Goal: Task Accomplishment & Management: Complete application form

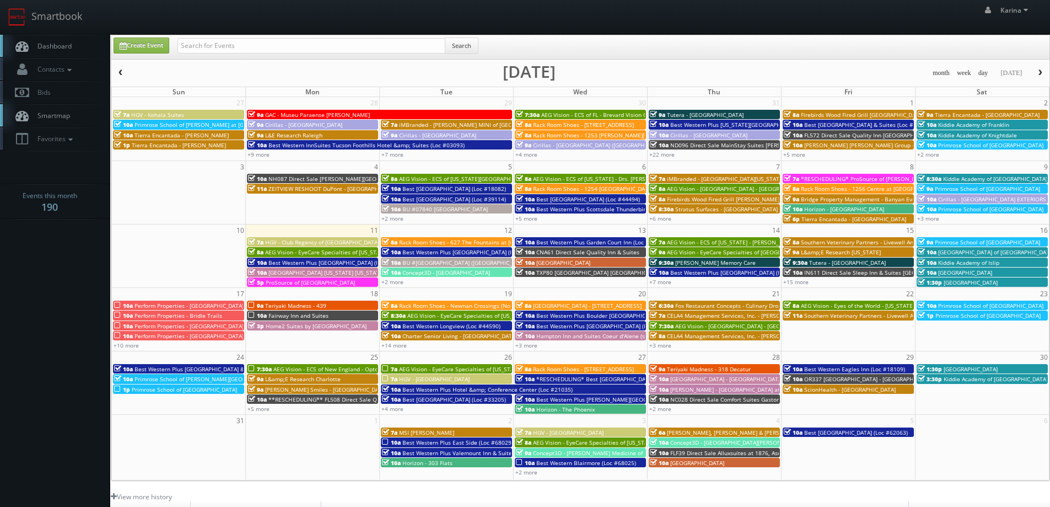
click at [79, 47] on link "Dashboard" at bounding box center [55, 46] width 110 height 23
click at [152, 44] on link "Create Event" at bounding box center [142, 45] width 56 height 16
type input "08/11/2025"
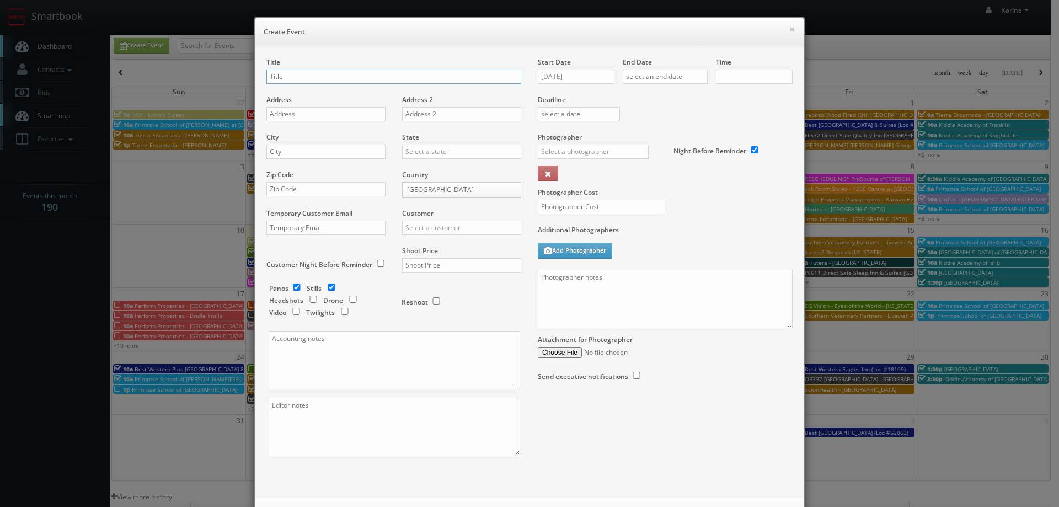
checkbox input "true"
type input "10:00am"
checkbox input "true"
paste input "AEG Vision - ECS of North Texas - North Garland Vision"
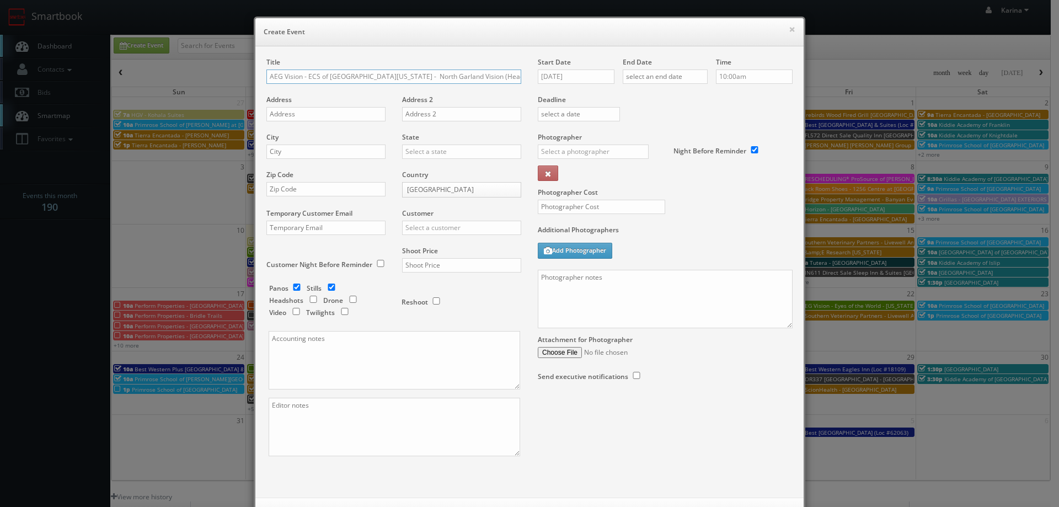
type input "AEG Vision - ECS of [GEOGRAPHIC_DATA][US_STATE] - North Garland Vision (Headsho…"
click at [310, 114] on input "text" at bounding box center [325, 114] width 119 height 14
click at [569, 74] on input "08/11/2025" at bounding box center [576, 76] width 77 height 14
click at [628, 198] on td "29" at bounding box center [624, 193] width 14 height 16
type input "08/29/2025"
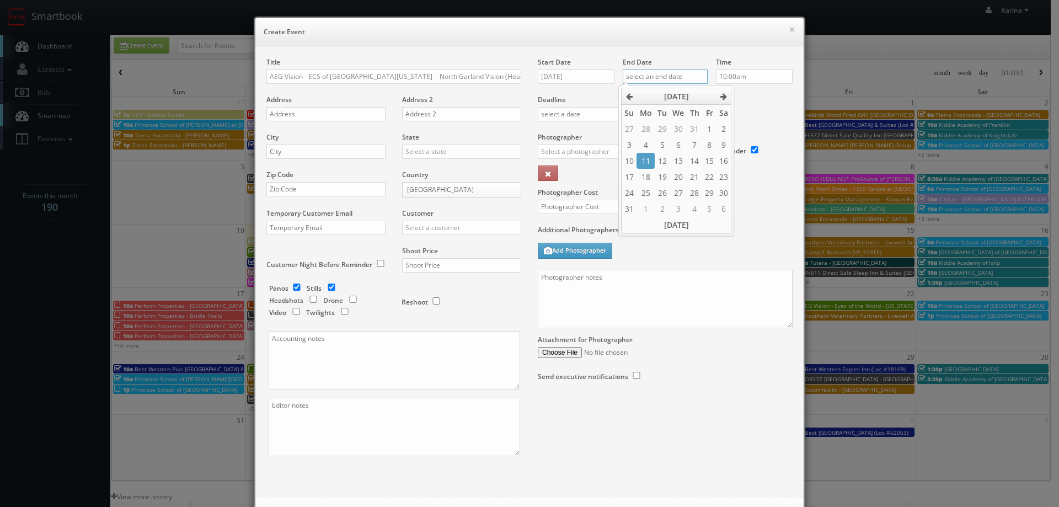
click at [672, 74] on input "text" at bounding box center [664, 76] width 85 height 14
click at [709, 196] on td "29" at bounding box center [709, 193] width 14 height 16
type input "08/29/2025"
click at [741, 75] on input "10:00am" at bounding box center [754, 76] width 77 height 14
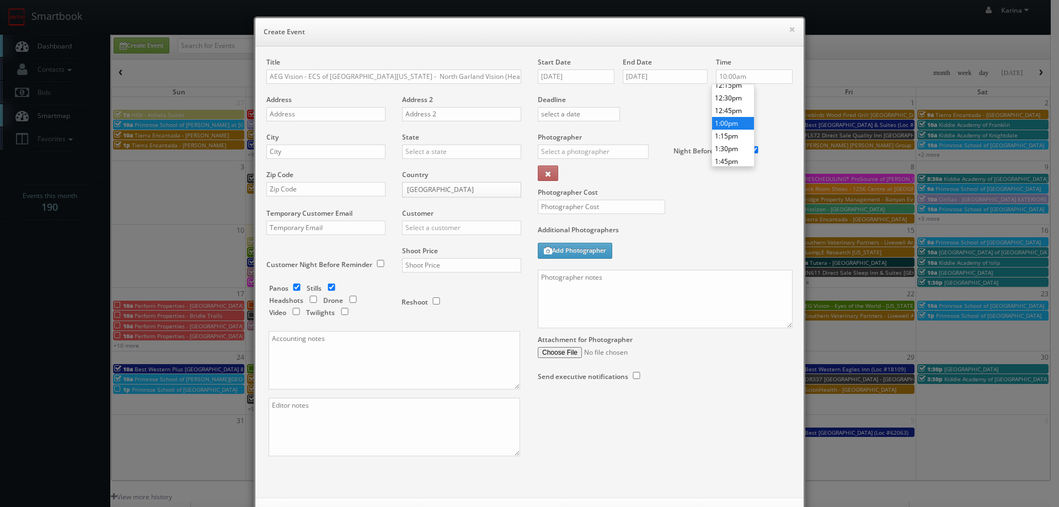
type input "1:00pm"
click at [726, 125] on li "1:00pm" at bounding box center [733, 123] width 42 height 13
click at [282, 115] on input "text" at bounding box center [325, 114] width 119 height 14
paste input "6850 N Shiloh Rd"
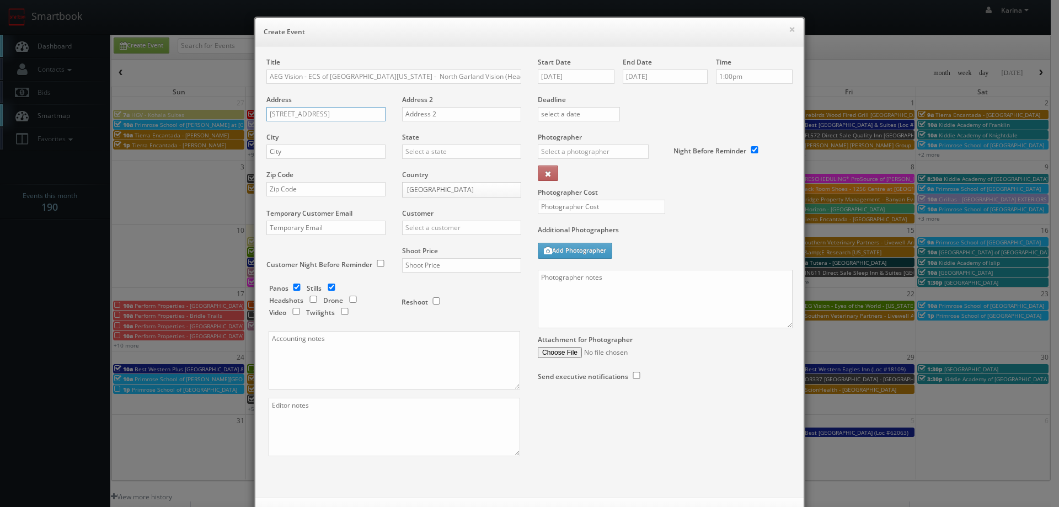
type input "6850 N Shiloh Rd"
click at [282, 151] on input "text" at bounding box center [325, 151] width 119 height 14
type input "Garland"
click at [437, 191] on div "[US_STATE]" at bounding box center [461, 188] width 118 height 18
type input "[US_STATE]"
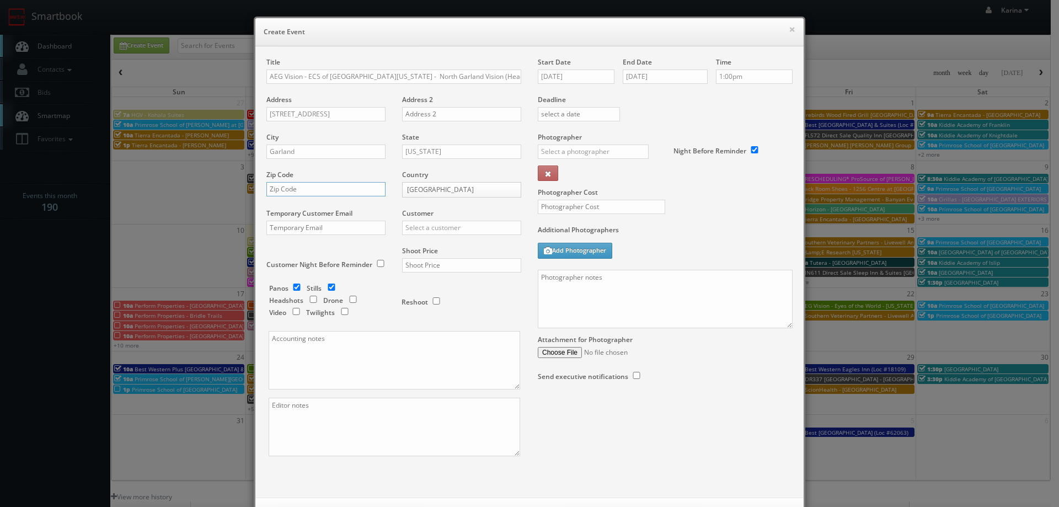
click at [289, 194] on input "text" at bounding box center [325, 189] width 119 height 14
type input "75044"
click at [425, 224] on input "text" at bounding box center [461, 228] width 119 height 14
click at [427, 249] on div "AEG Vision" at bounding box center [461, 246] width 118 height 18
type input "AEG Vision"
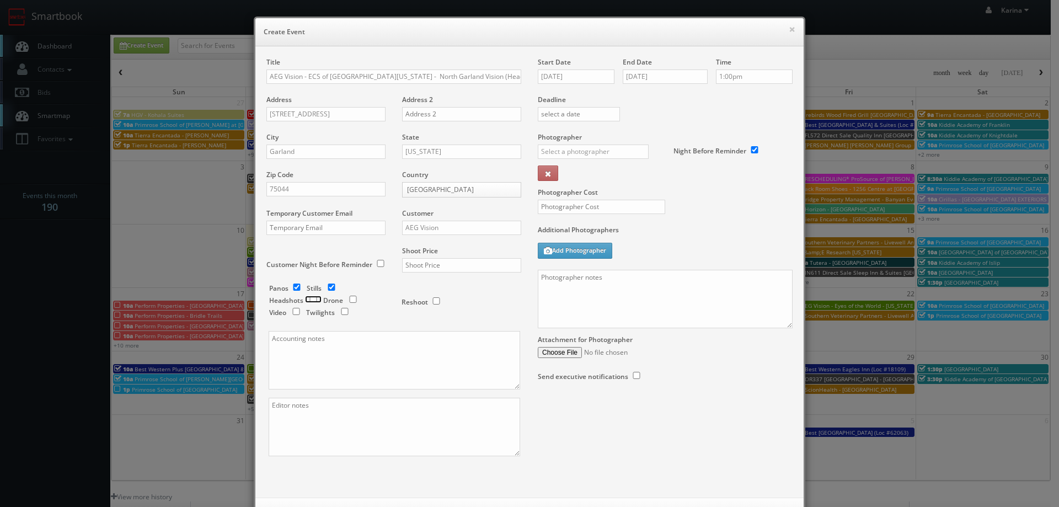
click at [307, 298] on input "checkbox" at bounding box center [313, 299] width 17 height 7
checkbox input "true"
click at [294, 289] on input "checkbox" at bounding box center [296, 286] width 17 height 7
checkbox input "false"
click at [330, 289] on input "checkbox" at bounding box center [331, 286] width 17 height 7
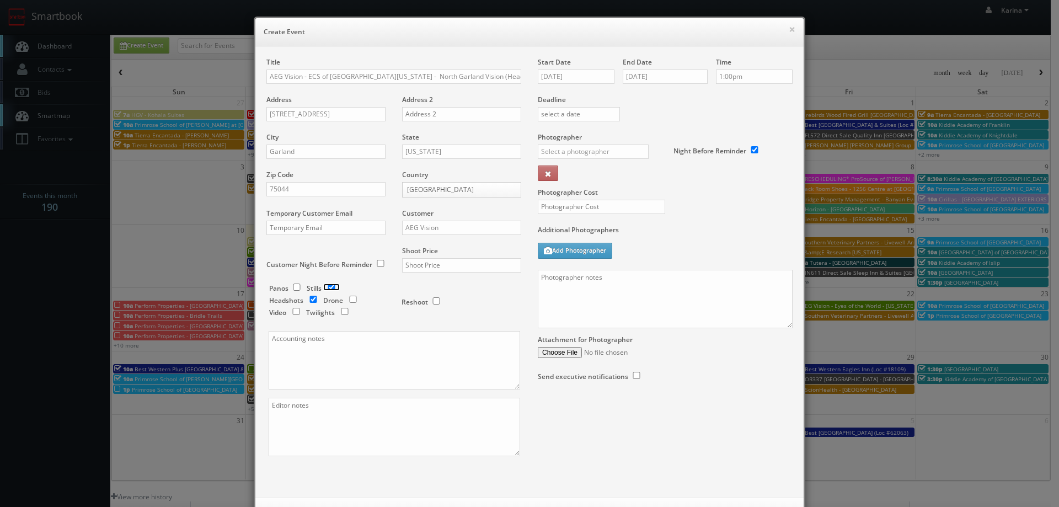
checkbox input "false"
click at [423, 267] on input "text" at bounding box center [461, 265] width 119 height 14
type input "600"
drag, startPoint x: 570, startPoint y: 85, endPoint x: 575, endPoint y: 77, distance: 9.6
click at [571, 83] on div "Start Date 08/29/2025" at bounding box center [580, 75] width 85 height 37
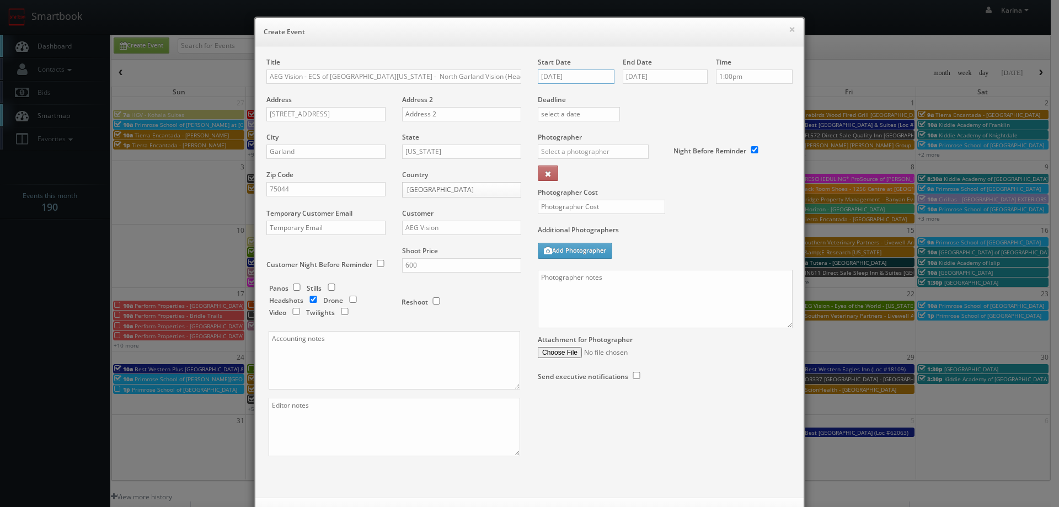
click at [575, 77] on input "08/29/2025" at bounding box center [576, 76] width 77 height 14
click at [747, 112] on div "Deadline" at bounding box center [664, 94] width 271 height 75
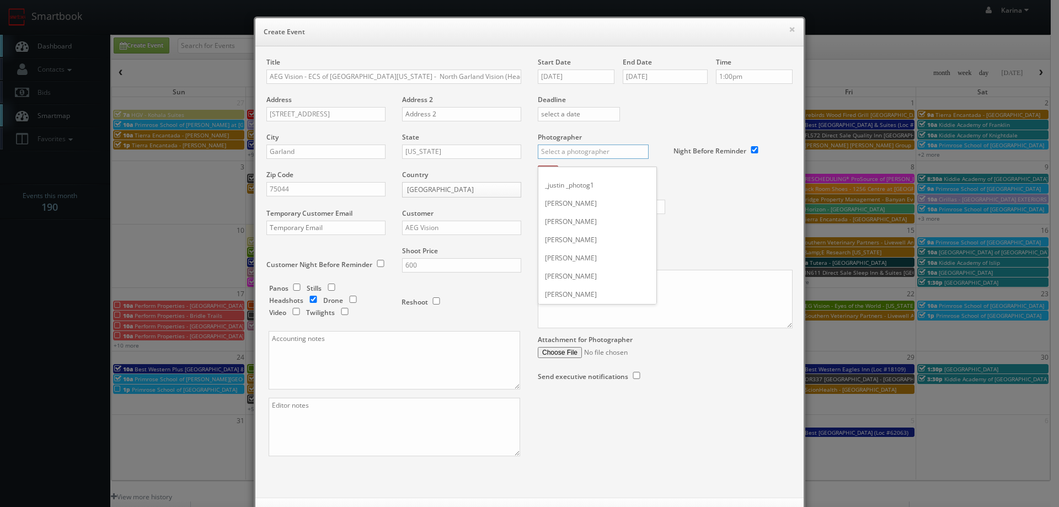
click at [587, 151] on input "text" at bounding box center [593, 151] width 111 height 14
click at [577, 182] on div "Steve Wheeler" at bounding box center [597, 176] width 118 height 18
type input "Steve Wheeler"
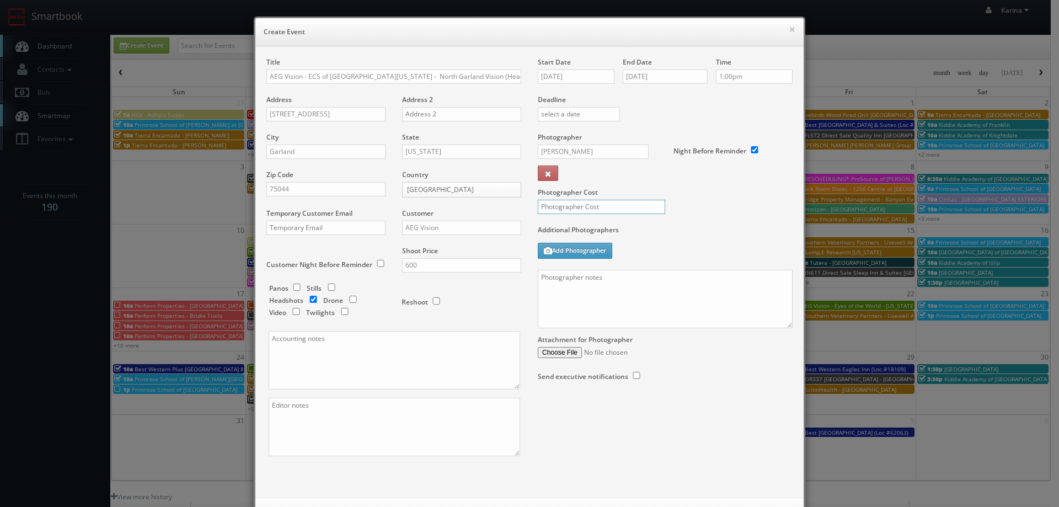
click at [562, 202] on input "text" at bounding box center [601, 207] width 127 height 14
type input "225"
click at [561, 287] on textarea at bounding box center [665, 299] width 255 height 58
click at [576, 278] on textarea at bounding box center [665, 299] width 255 height 58
paste textarea "972.414.0444; press 2"
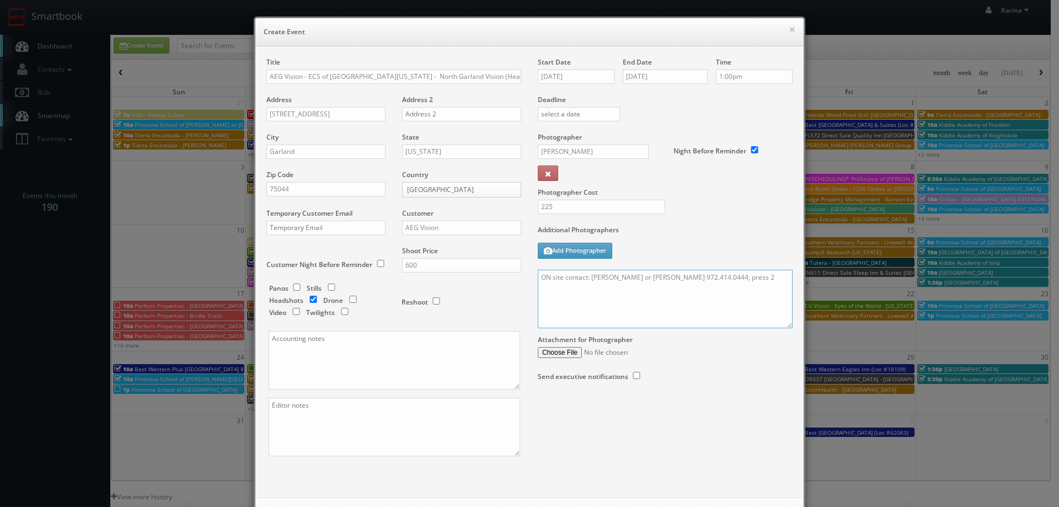
click at [557, 297] on textarea "ON site contact: Sheena or Dana 972.414.0444; press 2" at bounding box center [665, 299] width 255 height 58
click at [725, 283] on textarea "ON site contact: Sheena or Dana 972.414.0444; press 2" at bounding box center [665, 299] width 255 height 58
paste textarea "Loremi dolo. Si amet co adipisc 8 elitse do eiu tempor in ut lab etdo mag aliqu…"
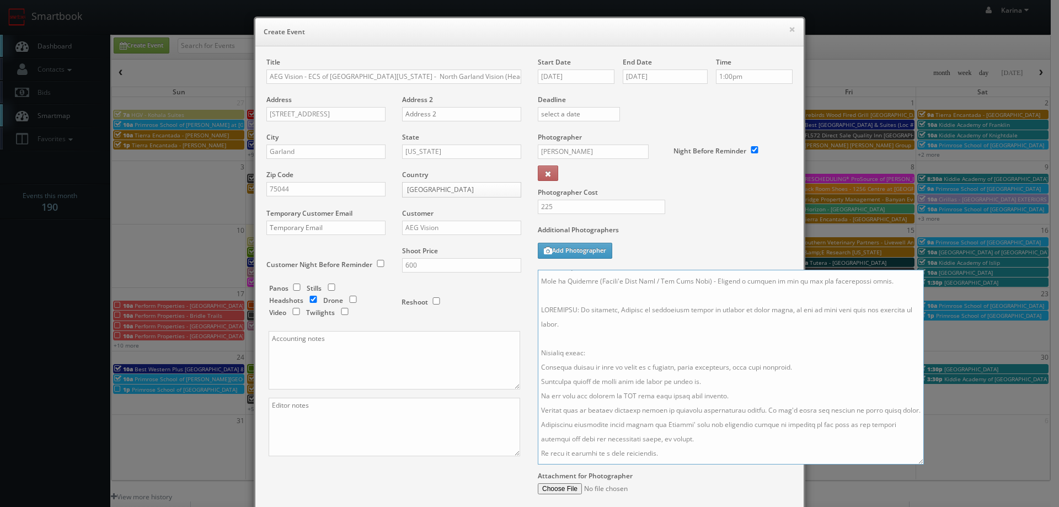
scroll to position [114, 0]
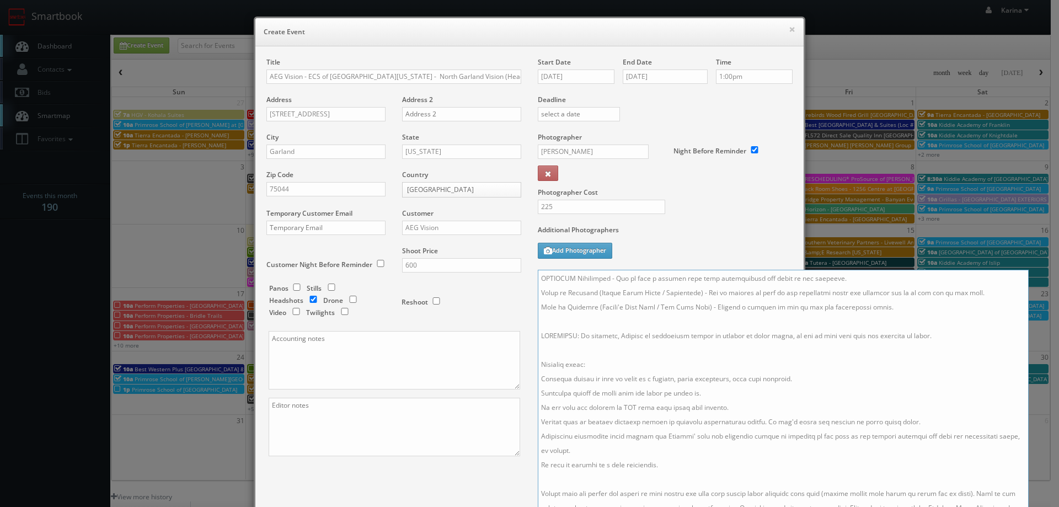
drag, startPoint x: 785, startPoint y: 326, endPoint x: 878, endPoint y: 423, distance: 134.1
click at [1017, 506] on html "Smartbook Toggle Side Navigation Toggle Top Navigation Karina Karina Profile Lo…" at bounding box center [529, 353] width 1059 height 707
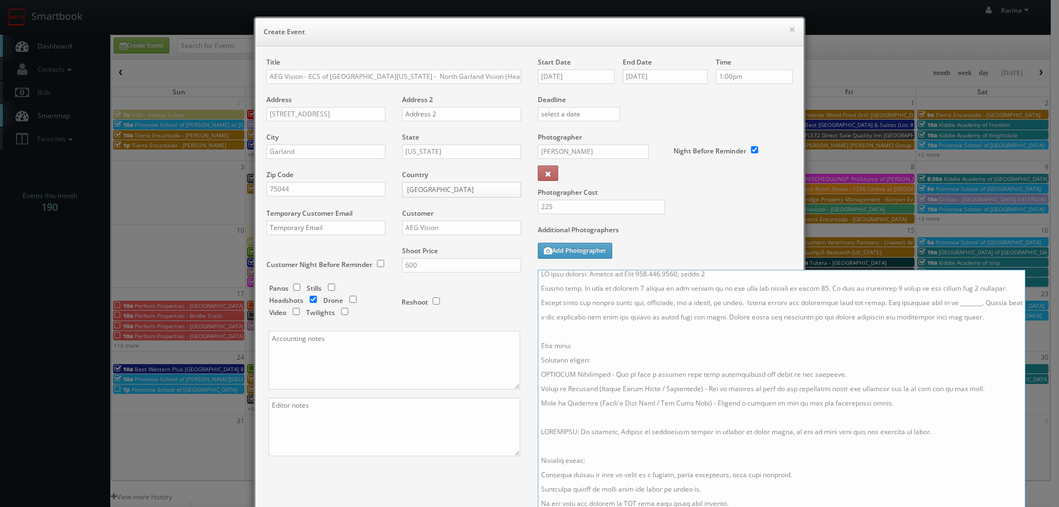
drag, startPoint x: 940, startPoint y: 434, endPoint x: 530, endPoint y: 342, distance: 419.2
click at [529, 341] on div "Start Date 08/29/2025 End Date 08/29/2025 Time 1:00pm Deadline Photographer Ste…" at bounding box center [664, 327] width 271 height 541
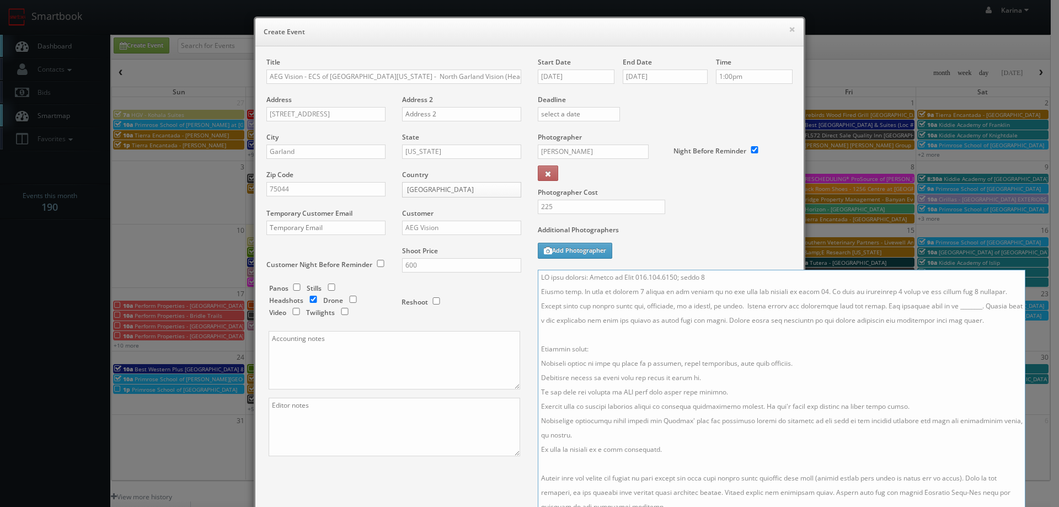
click at [629, 286] on textarea at bounding box center [781, 397] width 487 height 254
click at [802, 287] on textarea at bounding box center [781, 397] width 487 height 254
drag, startPoint x: 941, startPoint y: 287, endPoint x: 868, endPoint y: 291, distance: 72.9
click at [868, 291] on textarea at bounding box center [781, 397] width 487 height 254
drag, startPoint x: 801, startPoint y: 286, endPoint x: 538, endPoint y: 288, distance: 263.0
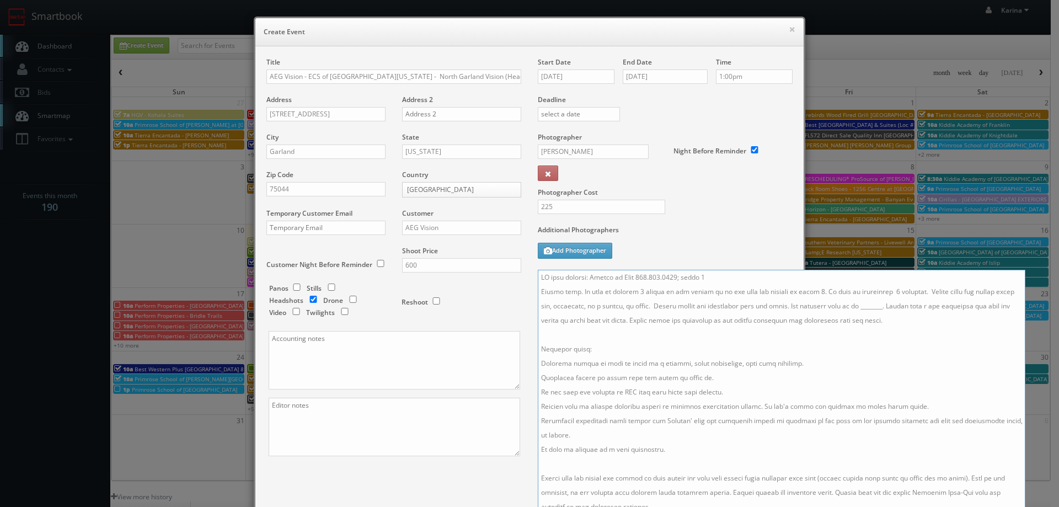
click at [538, 288] on textarea at bounding box center [781, 397] width 487 height 254
drag, startPoint x: 652, startPoint y: 304, endPoint x: 662, endPoint y: 307, distance: 10.5
click at [652, 304] on textarea at bounding box center [781, 397] width 487 height 254
click at [916, 303] on textarea at bounding box center [781, 397] width 487 height 254
click at [679, 328] on textarea at bounding box center [781, 397] width 487 height 254
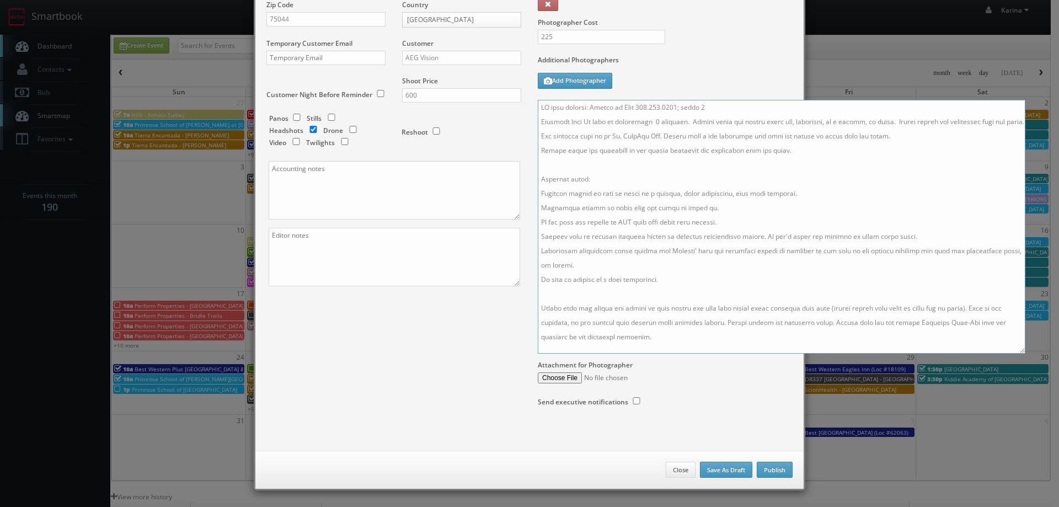
scroll to position [0, 0]
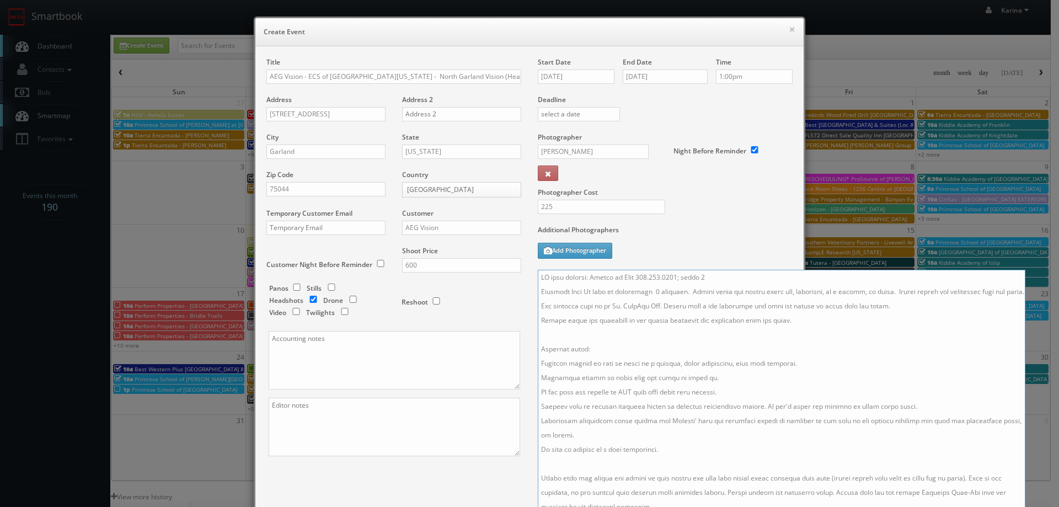
click at [621, 314] on textarea at bounding box center [781, 397] width 487 height 254
type textarea "ON site contact: Sheena or Dana 972.414.0444; press 2 Headshot Only We will be …"
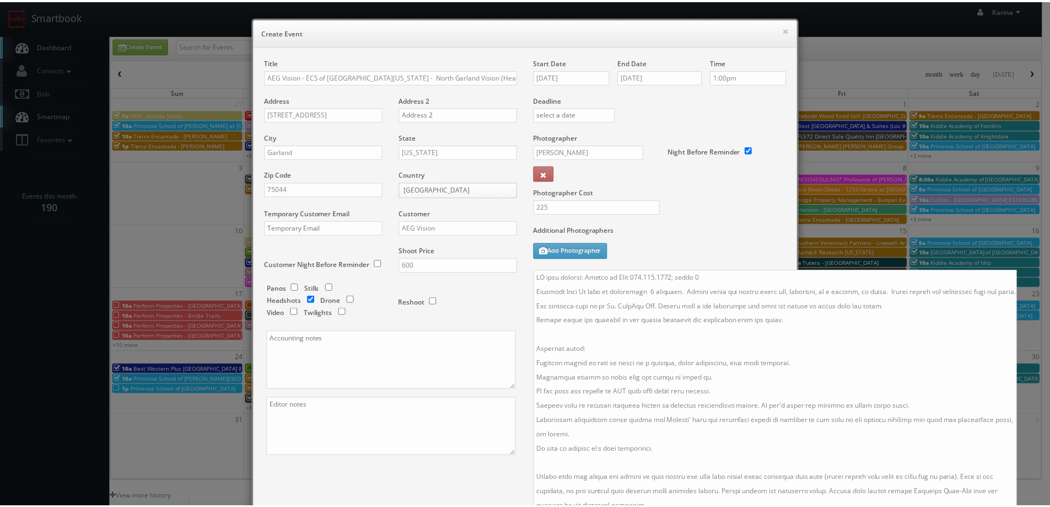
scroll to position [170, 0]
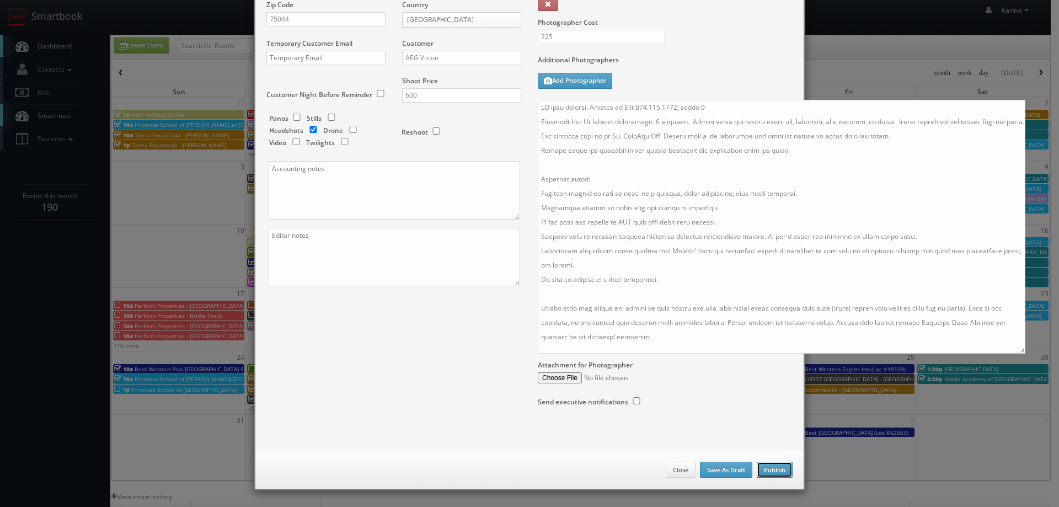
click at [760, 467] on button "Publish" at bounding box center [774, 469] width 36 height 17
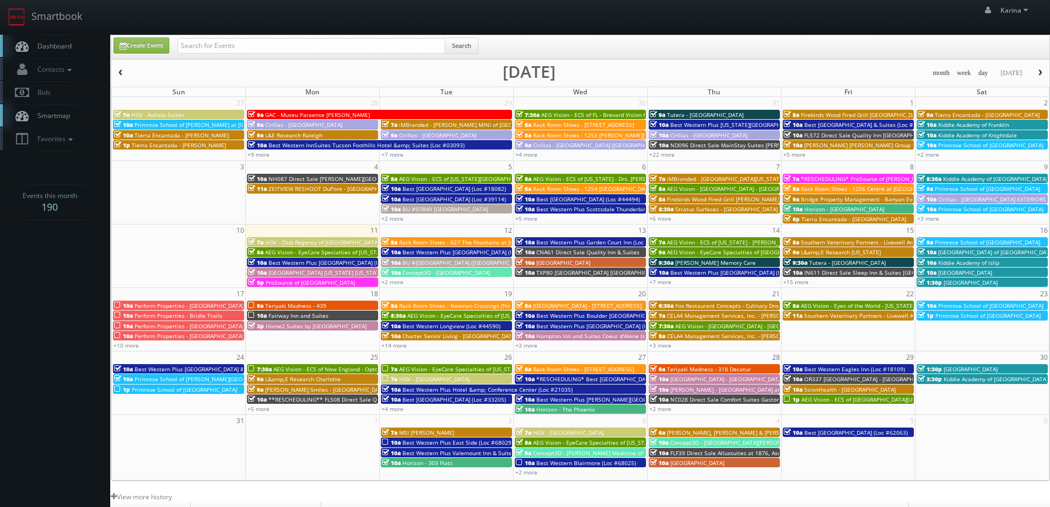
click at [47, 45] on span "Dashboard" at bounding box center [52, 45] width 40 height 9
click at [229, 49] on input "text" at bounding box center [312, 45] width 268 height 15
type input "scottie"
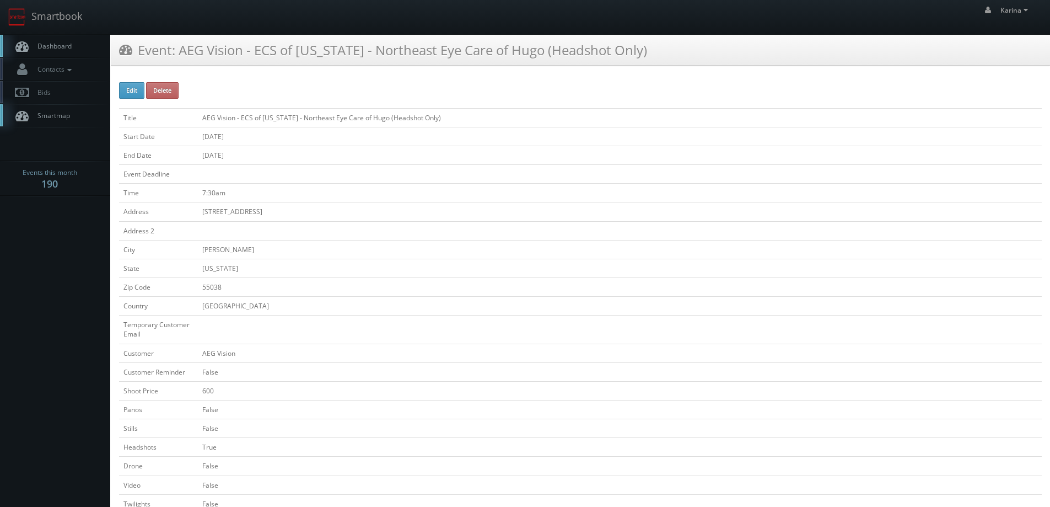
click at [66, 51] on link "Dashboard" at bounding box center [55, 46] width 110 height 23
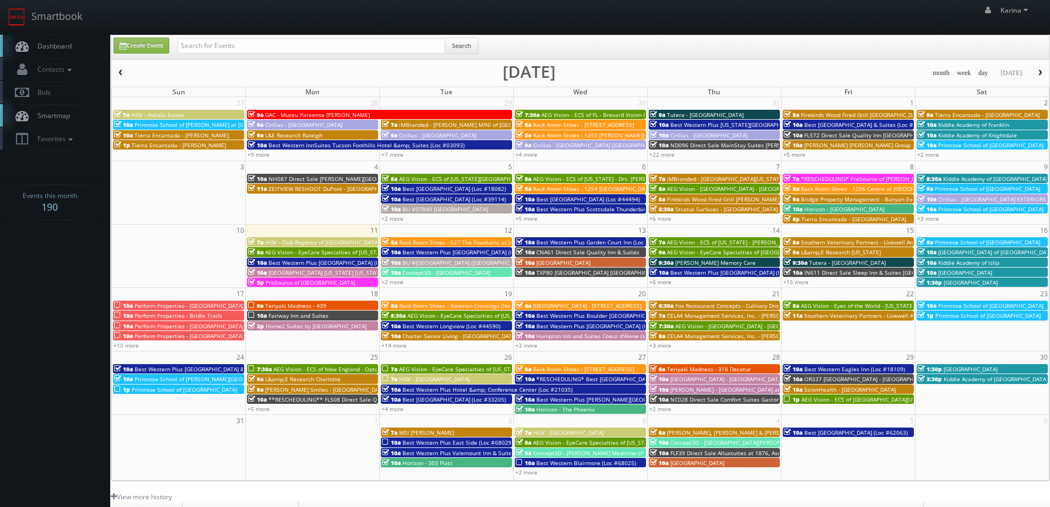
click at [78, 294] on body "Smartbook Toggle Side Navigation Toggle Top Navigation [PERSON_NAME] [PERSON_NA…" at bounding box center [525, 353] width 1050 height 707
click at [50, 41] on span "Dashboard" at bounding box center [52, 45] width 40 height 9
click at [37, 46] on span "Dashboard" at bounding box center [52, 45] width 40 height 9
click at [67, 288] on body "Smartbook Toggle Side Navigation Toggle Top Navigation [PERSON_NAME] [PERSON_NA…" at bounding box center [525, 353] width 1050 height 707
click at [72, 50] on link "Dashboard" at bounding box center [55, 46] width 110 height 23
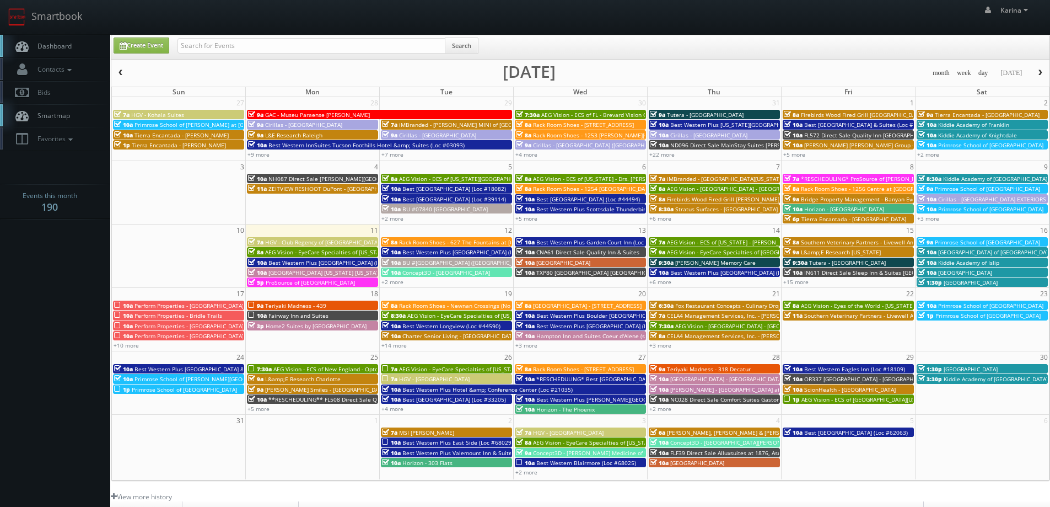
click at [67, 50] on span "Dashboard" at bounding box center [52, 45] width 40 height 9
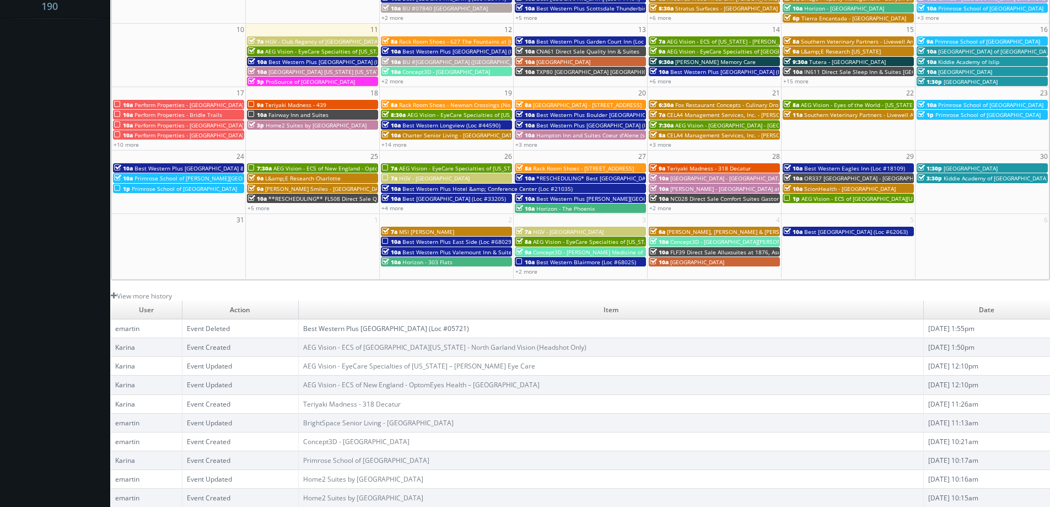
click at [61, 296] on body "Smartbook Toggle Side Navigation Toggle Top Navigation [PERSON_NAME] [PERSON_NA…" at bounding box center [525, 152] width 1050 height 707
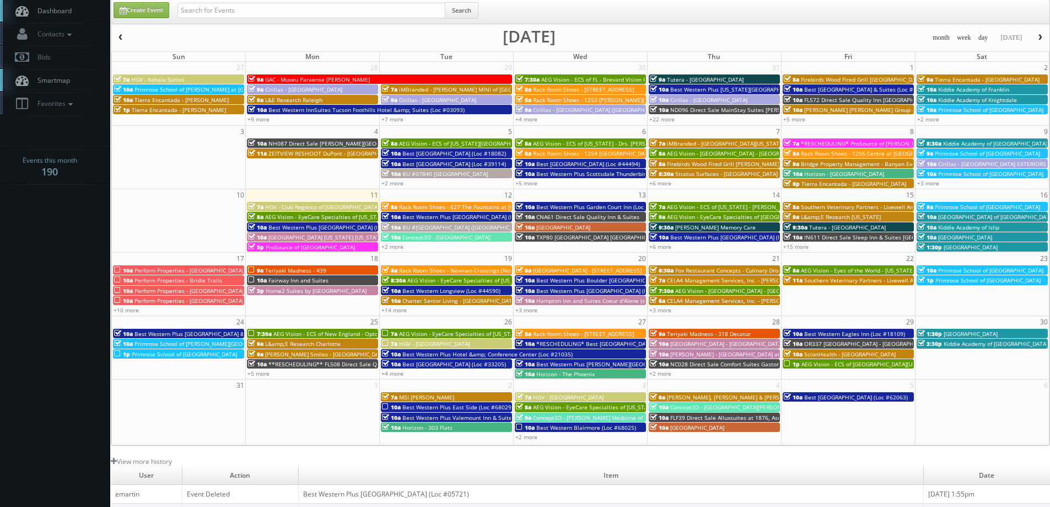
scroll to position [0, 0]
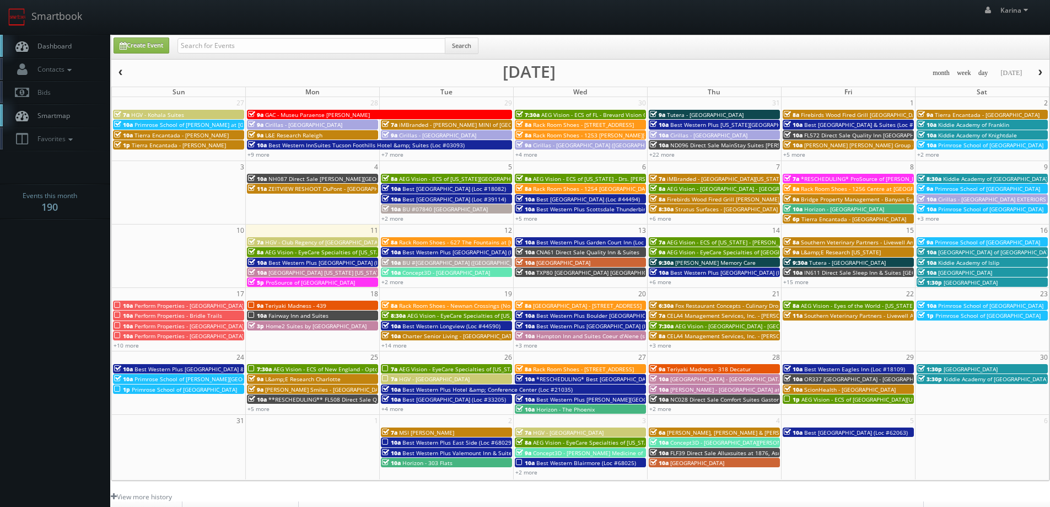
click at [67, 44] on span "Dashboard" at bounding box center [52, 45] width 40 height 9
click at [61, 300] on body "Smartbook Toggle Side Navigation Toggle Top Navigation [PERSON_NAME] [PERSON_NA…" at bounding box center [525, 353] width 1050 height 707
click at [58, 52] on link "Dashboard" at bounding box center [55, 46] width 110 height 23
click at [63, 53] on link "Dashboard" at bounding box center [55, 46] width 110 height 23
click at [102, 275] on body "Smartbook Toggle Side Navigation Toggle Top Navigation Karina Karina Profile Lo…" at bounding box center [525, 353] width 1050 height 707
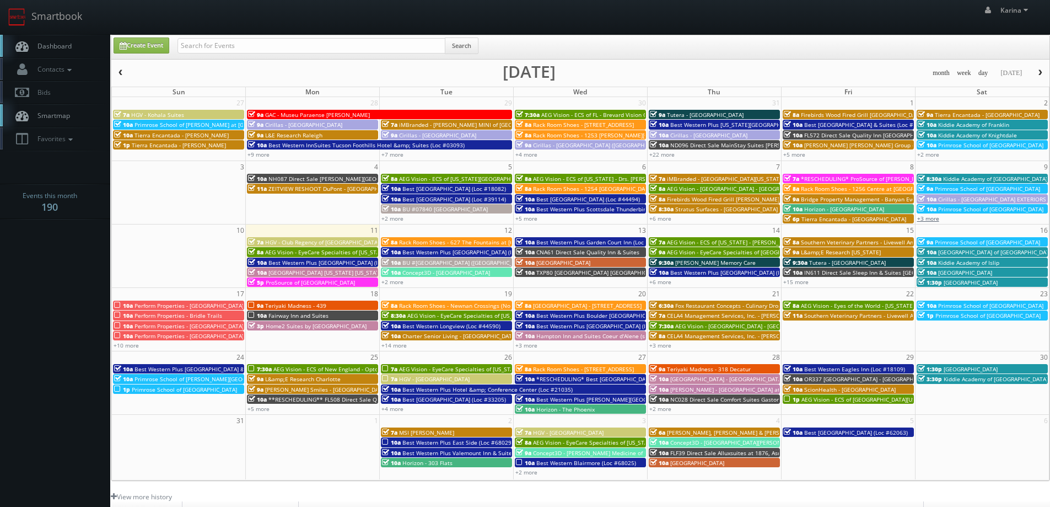
click at [930, 219] on link "+3 more" at bounding box center [928, 218] width 22 height 8
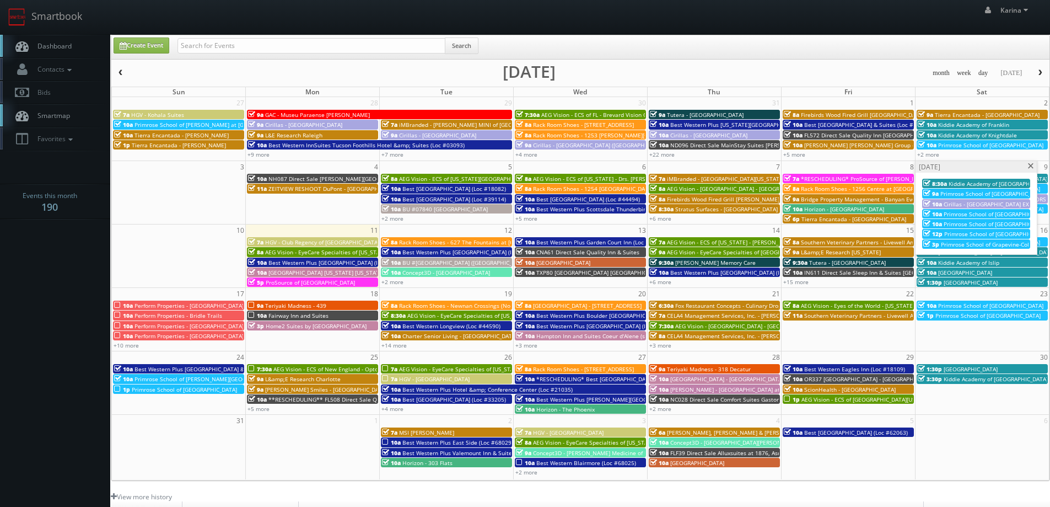
click at [944, 224] on span "Primrose School of [GEOGRAPHIC_DATA]" at bounding box center [996, 224] width 105 height 8
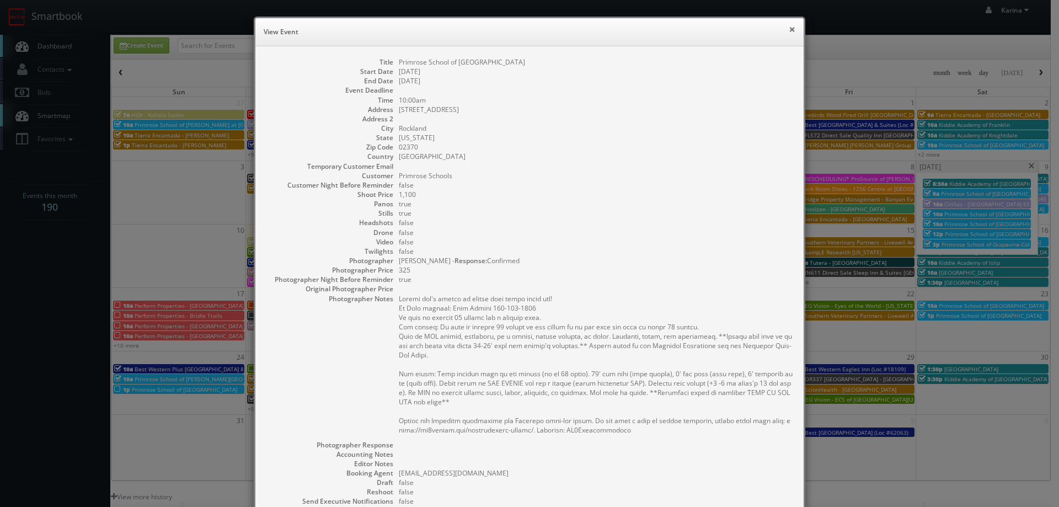
click at [788, 30] on button "×" at bounding box center [791, 29] width 7 height 8
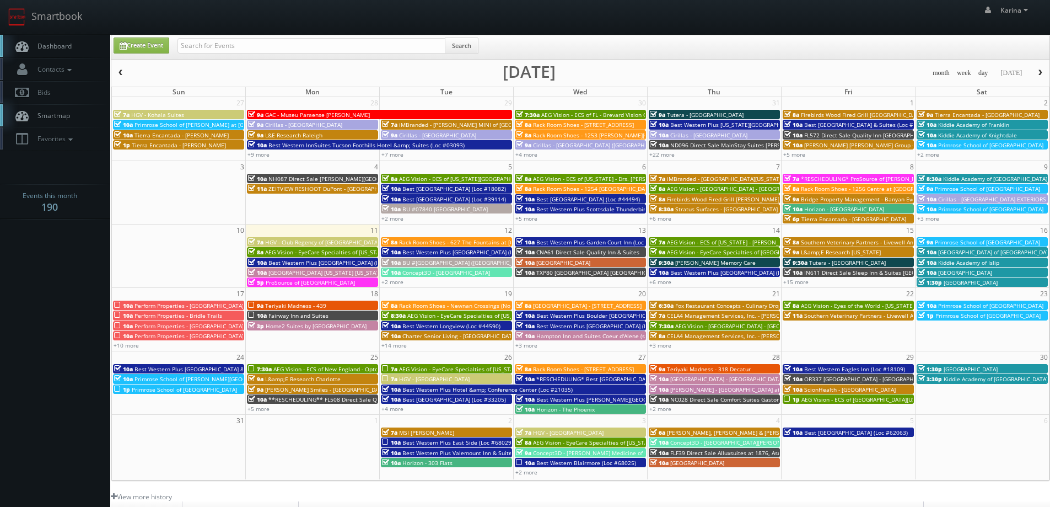
click at [402, 232] on td "12" at bounding box center [447, 230] width 134 height 12
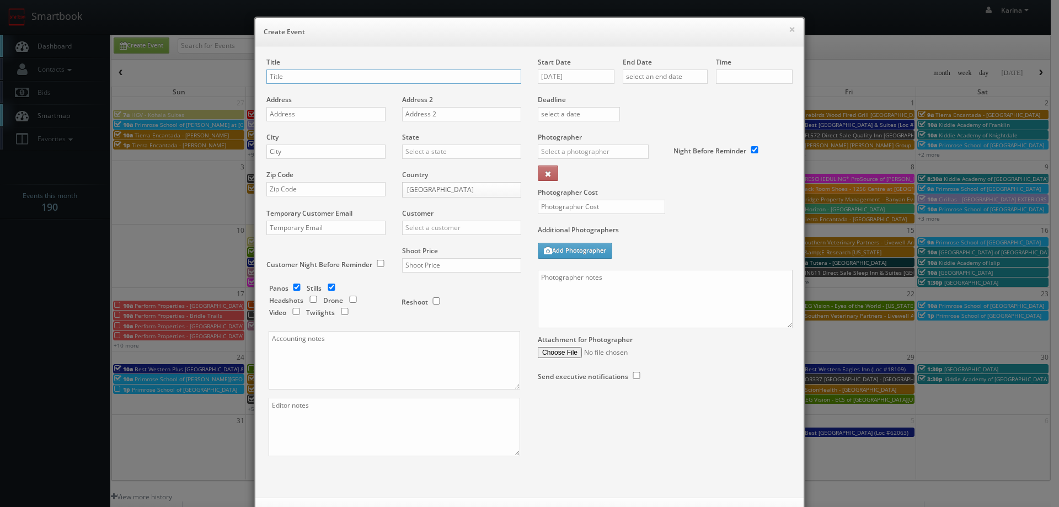
checkbox input "true"
type input "10:00am"
checkbox input "true"
type input "H"
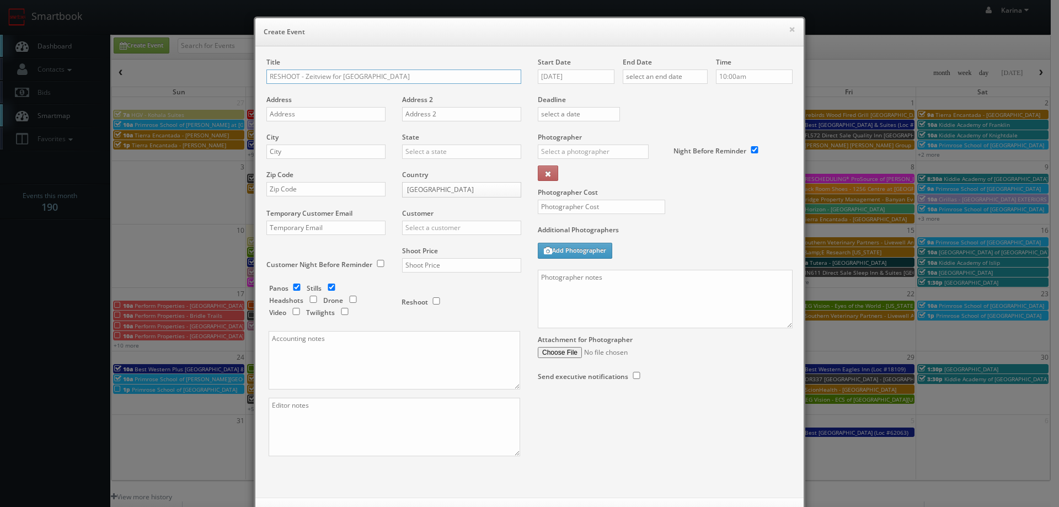
type input "RESHOOT - Zeitview for [GEOGRAPHIC_DATA]"
click at [313, 115] on input "text" at bounding box center [325, 114] width 119 height 14
paste input "[STREET_ADDRESS]"
type input "[STREET_ADDRESS]"
click at [299, 148] on input "text" at bounding box center [325, 151] width 119 height 14
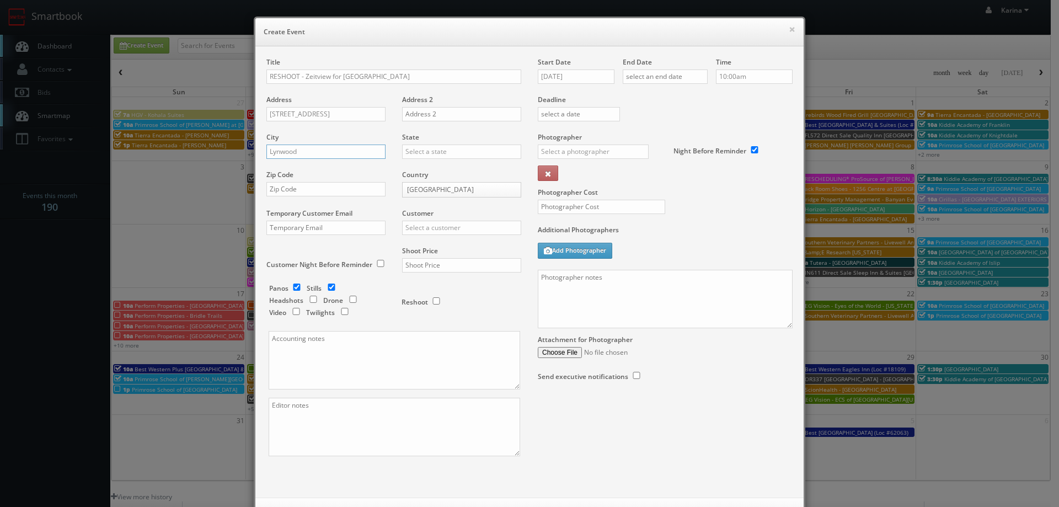
type input "Lynwood"
click at [417, 172] on div "[US_STATE]" at bounding box center [461, 169] width 118 height 18
type input "[US_STATE]"
click at [292, 191] on input "text" at bounding box center [325, 189] width 119 height 14
type input "98087"
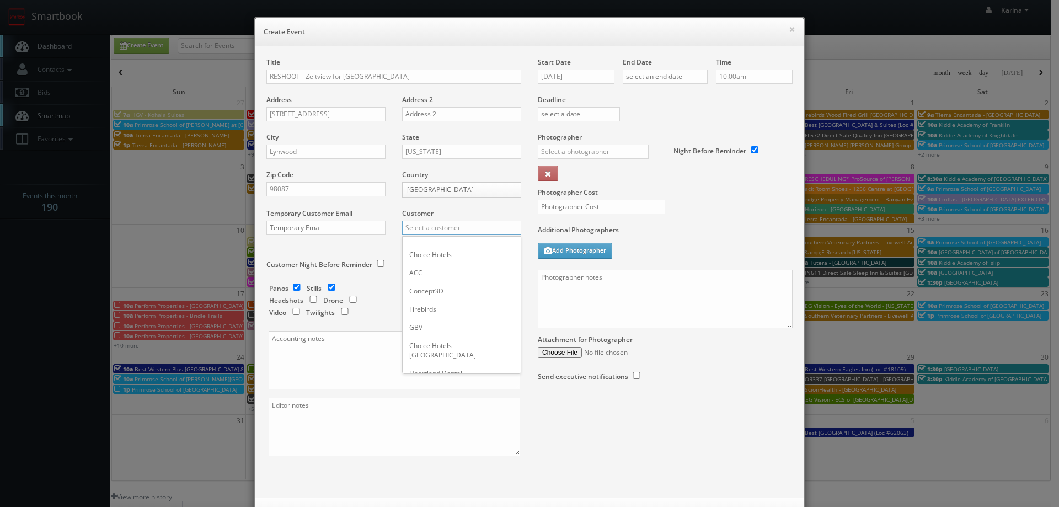
click at [437, 228] on input "text" at bounding box center [461, 228] width 119 height 14
click at [441, 251] on div "Horizon Realty Advisors" at bounding box center [461, 246] width 118 height 18
type input "Horizon Realty Advisors"
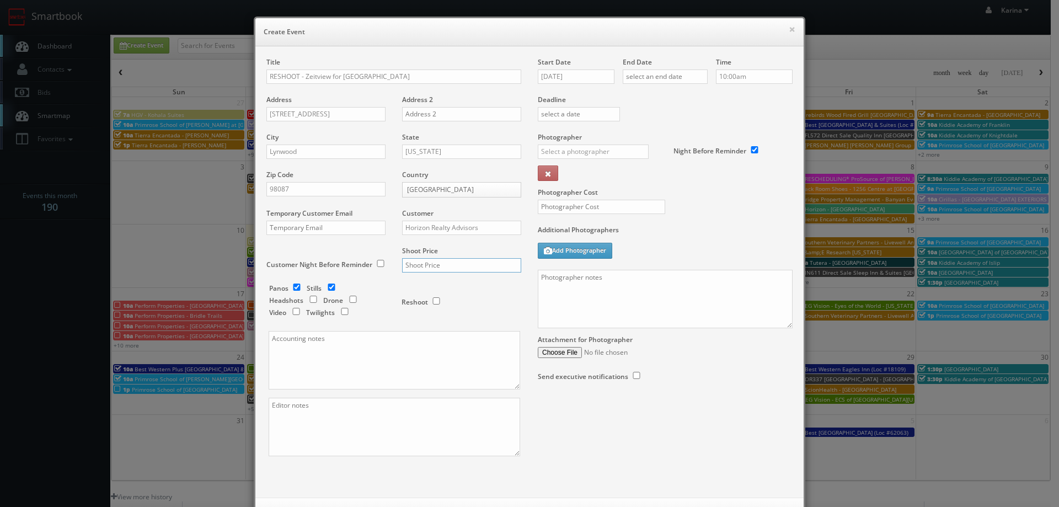
click at [433, 267] on input "text" at bounding box center [461, 265] width 119 height 14
type input "0"
click at [347, 299] on input "checkbox" at bounding box center [353, 299] width 17 height 7
checkbox input "true"
click at [329, 289] on input "checkbox" at bounding box center [331, 286] width 17 height 7
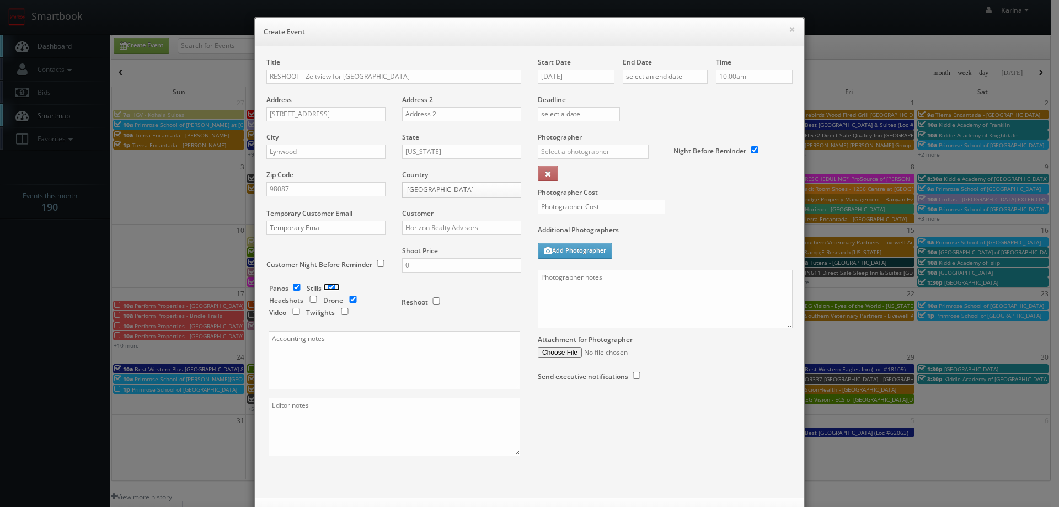
checkbox input "false"
click at [296, 286] on input "checkbox" at bounding box center [296, 286] width 17 height 7
checkbox input "false"
click at [570, 84] on div "Start Date 08/12/2025" at bounding box center [580, 75] width 85 height 37
click at [570, 78] on input "08/12/2025" at bounding box center [576, 76] width 77 height 14
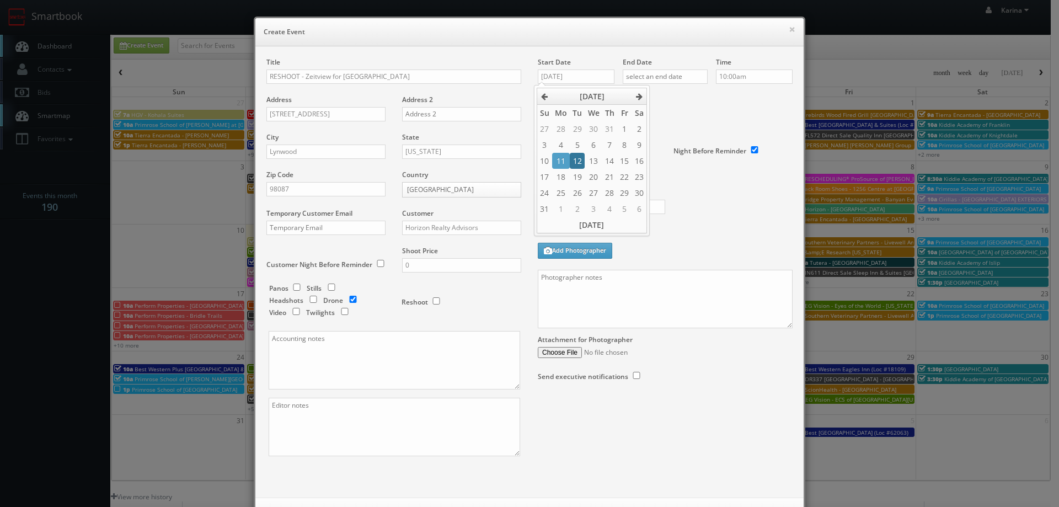
click at [579, 161] on td "12" at bounding box center [577, 161] width 15 height 16
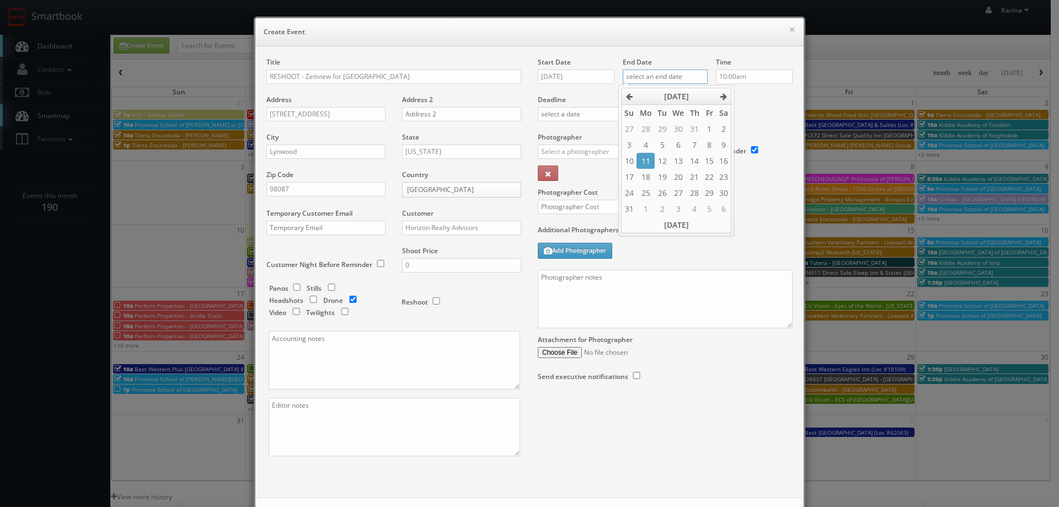
click at [664, 80] on input "text" at bounding box center [664, 76] width 85 height 14
click at [659, 157] on td "12" at bounding box center [661, 161] width 15 height 16
type input "08/12/2025"
click at [754, 99] on label "Deadline" at bounding box center [664, 99] width 271 height 9
click at [613, 157] on input "text" at bounding box center [593, 151] width 111 height 14
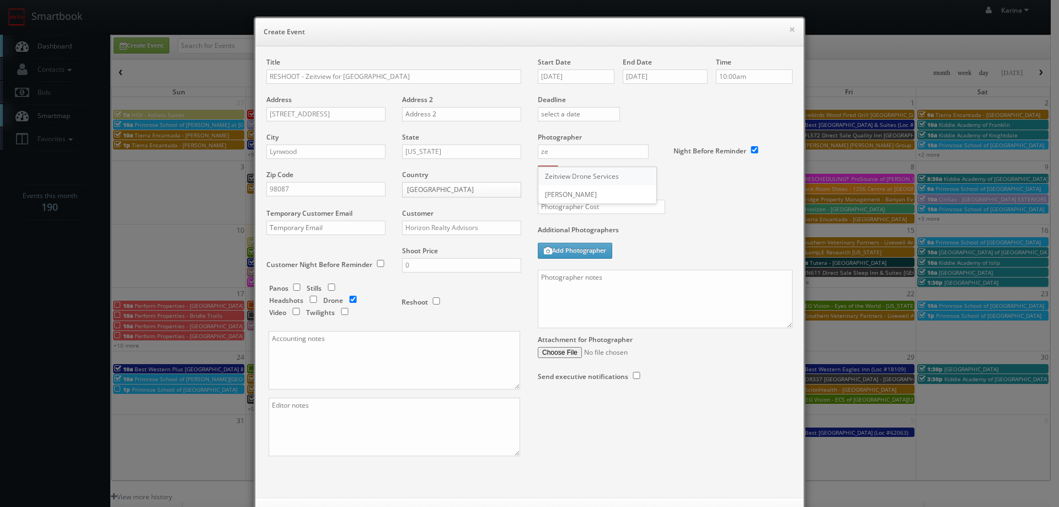
click at [594, 178] on div "Zeitview Drone Services" at bounding box center [597, 176] width 118 height 18
type input "Zeitview Drone Services"
click at [588, 205] on input "text" at bounding box center [601, 207] width 127 height 14
type input "0"
click at [573, 291] on textarea at bounding box center [665, 299] width 255 height 58
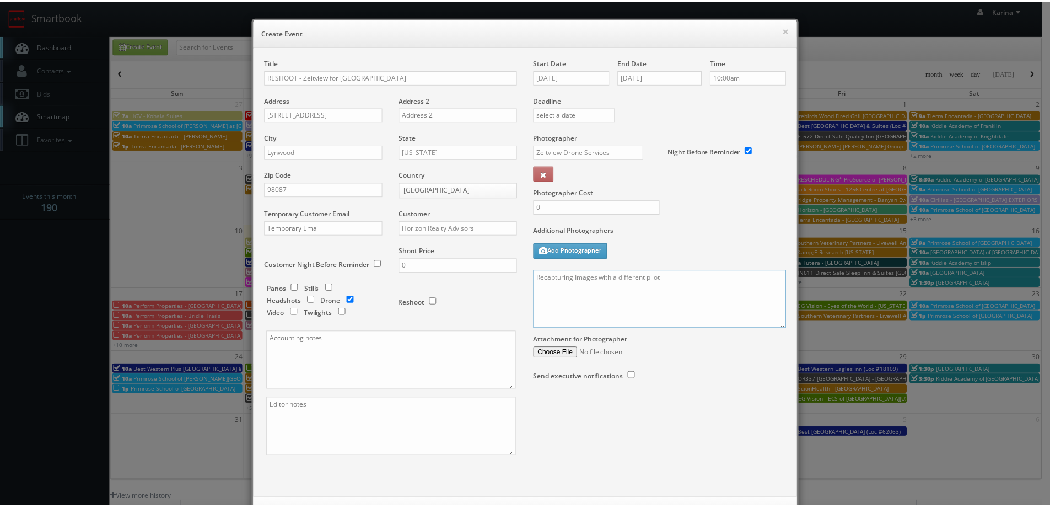
scroll to position [47, 0]
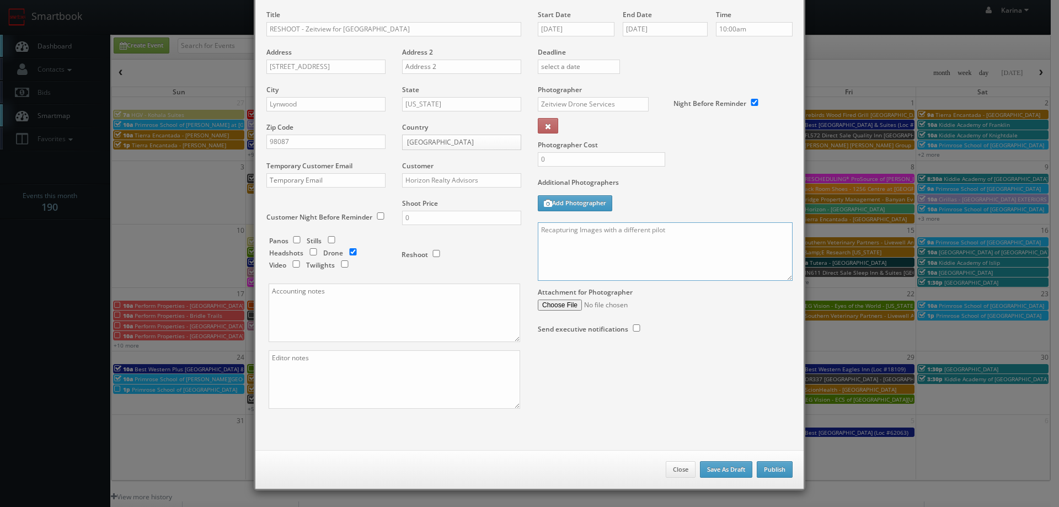
type textarea "Recapturing Images with a different pilot"
click at [777, 476] on button "Publish" at bounding box center [774, 469] width 36 height 17
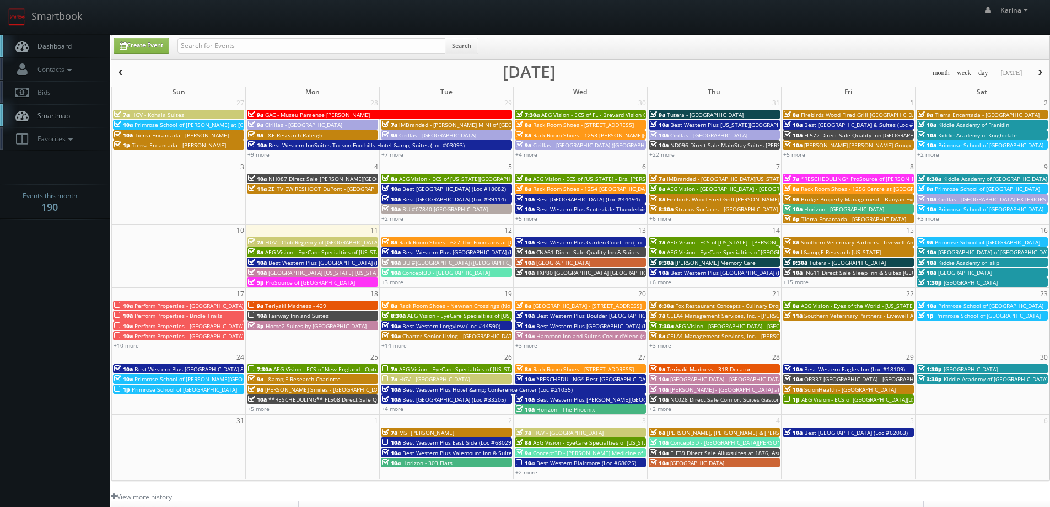
click at [73, 53] on link "Dashboard" at bounding box center [55, 46] width 110 height 23
click at [826, 211] on span "Horizon - [GEOGRAPHIC_DATA]" at bounding box center [844, 209] width 80 height 8
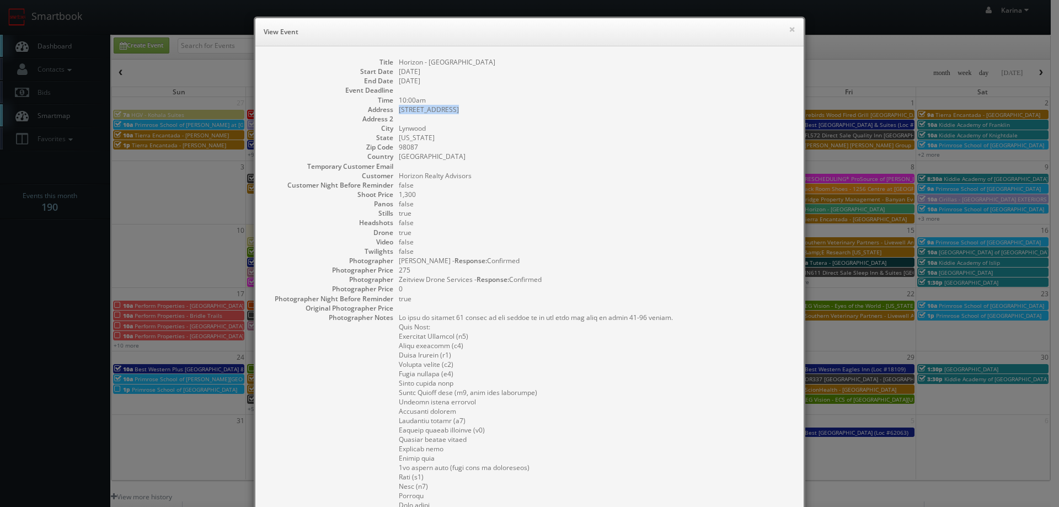
drag, startPoint x: 451, startPoint y: 111, endPoint x: 408, endPoint y: 114, distance: 43.1
click at [400, 113] on dd "[STREET_ADDRESS]" at bounding box center [596, 109] width 394 height 9
click at [465, 135] on dd "[US_STATE]" at bounding box center [596, 137] width 394 height 9
drag, startPoint x: 452, startPoint y: 110, endPoint x: 450, endPoint y: 126, distance: 16.1
click at [394, 107] on dl "Title Horizon - Canyon Springs Start Date 08/08/2025 End Date 08/08/2025 Event …" at bounding box center [529, 439] width 526 height 764
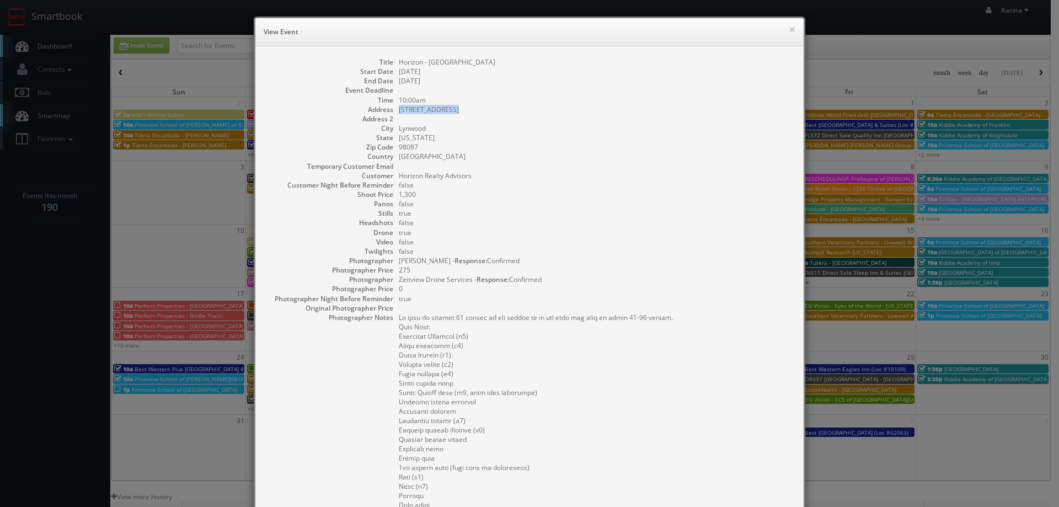
copy dd "[STREET_ADDRESS]"
click at [570, 185] on dd "false" at bounding box center [596, 184] width 394 height 9
click at [790, 28] on button "×" at bounding box center [791, 29] width 7 height 8
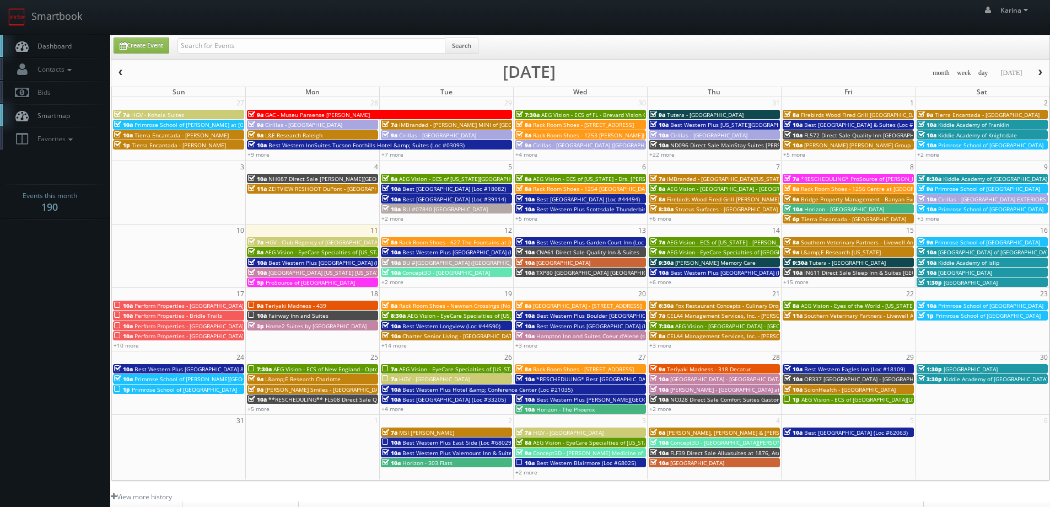
click at [54, 48] on span "Dashboard" at bounding box center [52, 45] width 40 height 9
click at [397, 278] on link "+3 more" at bounding box center [393, 282] width 22 height 8
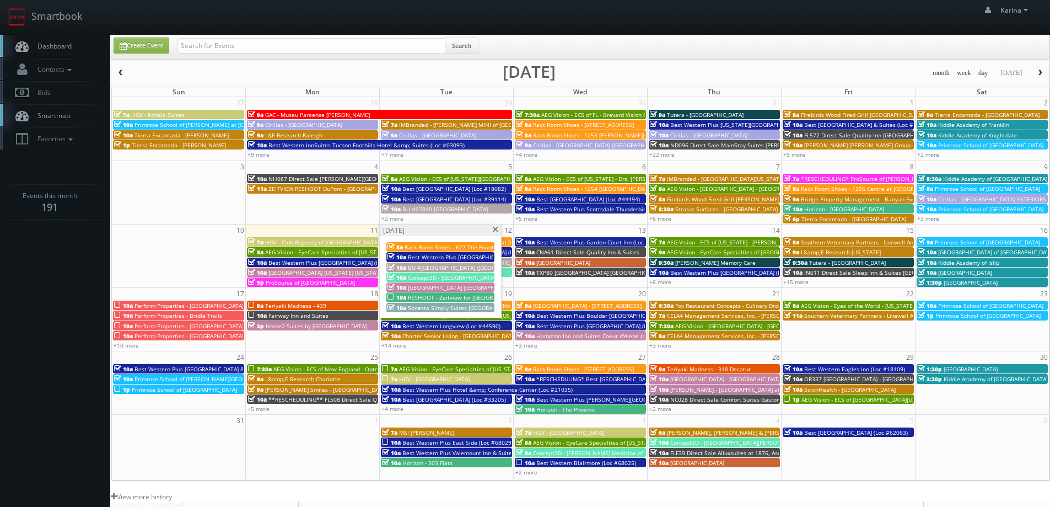
click at [443, 297] on span "RESHOOT - Zeitview for [GEOGRAPHIC_DATA]" at bounding box center [467, 297] width 119 height 8
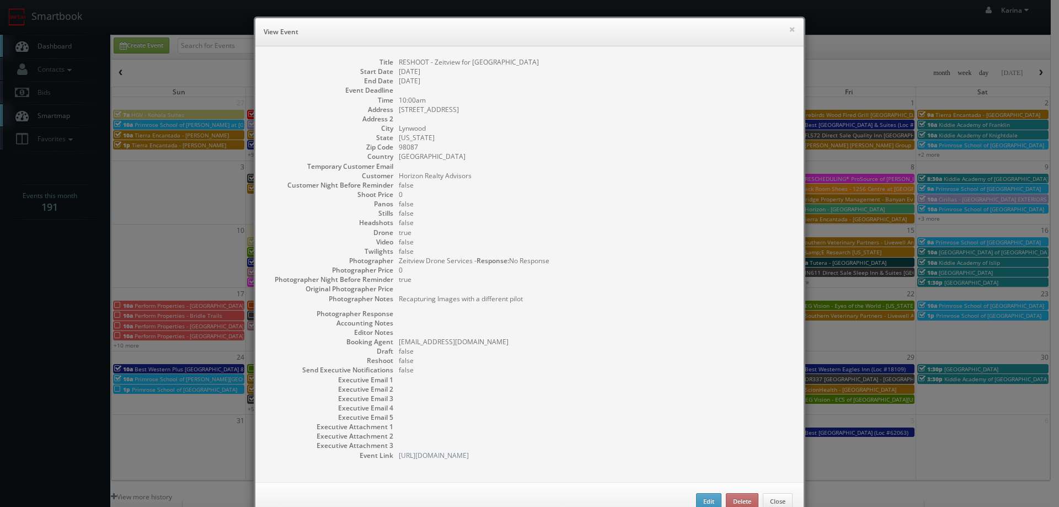
drag, startPoint x: 547, startPoint y: 56, endPoint x: 394, endPoint y: 63, distance: 153.4
click at [394, 63] on div "Title RESHOOT - Zeitview for [GEOGRAPHIC_DATA] Start Date [DATE] End Date [DATE…" at bounding box center [529, 264] width 548 height 436
copy dd "RESHOOT - Zeitview for [GEOGRAPHIC_DATA]"
click at [63, 249] on div "× View Event Title RESHOOT - Zeitview for [GEOGRAPHIC_DATA] Start Date [DATE] E…" at bounding box center [529, 253] width 1059 height 507
click at [788, 29] on button "×" at bounding box center [791, 29] width 7 height 8
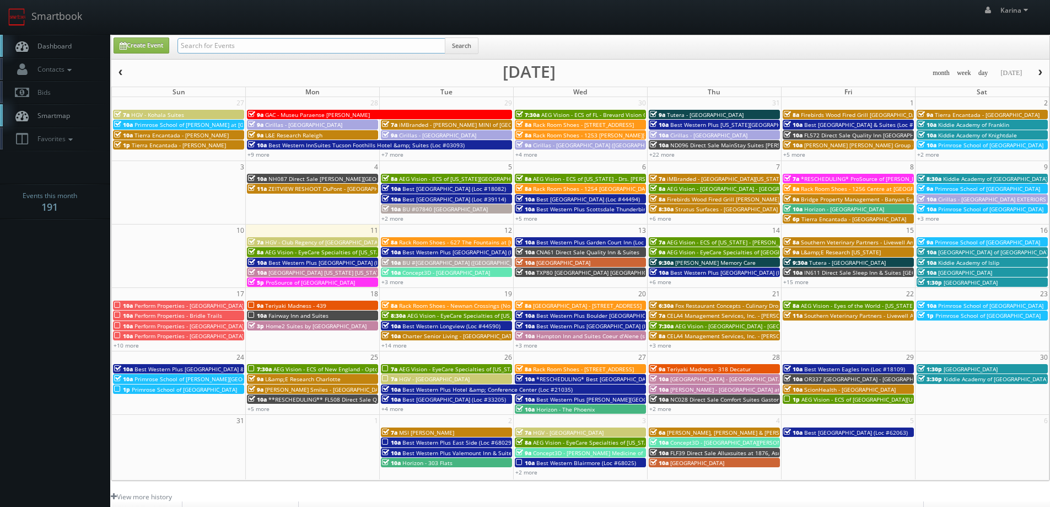
click at [229, 40] on input "text" at bounding box center [312, 45] width 268 height 15
paste input "RESHOOT - Zeitview for [GEOGRAPHIC_DATA]"
type input "RESHOOT - Zeitview for [GEOGRAPHIC_DATA]"
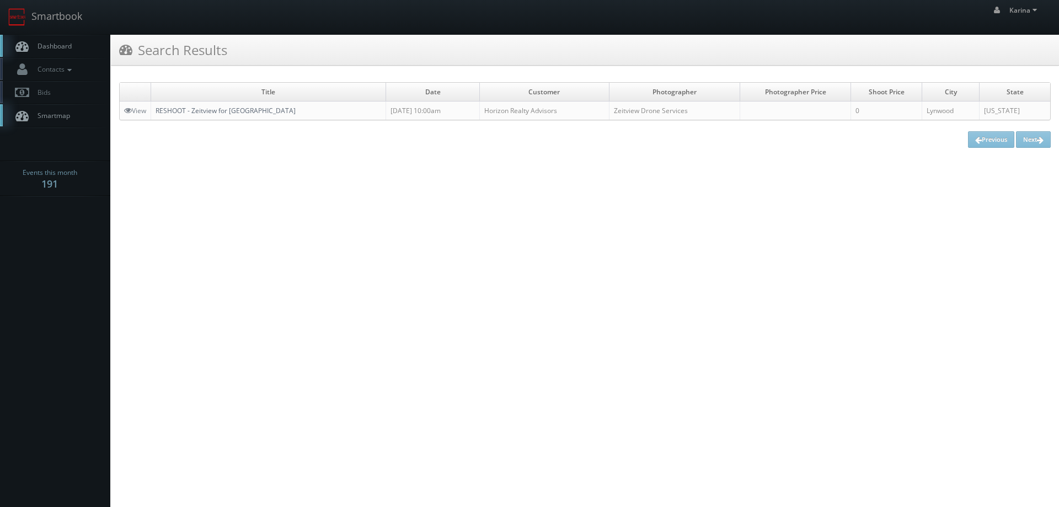
click at [282, 110] on link "RESHOOT - Zeitview for [GEOGRAPHIC_DATA]" at bounding box center [225, 110] width 140 height 9
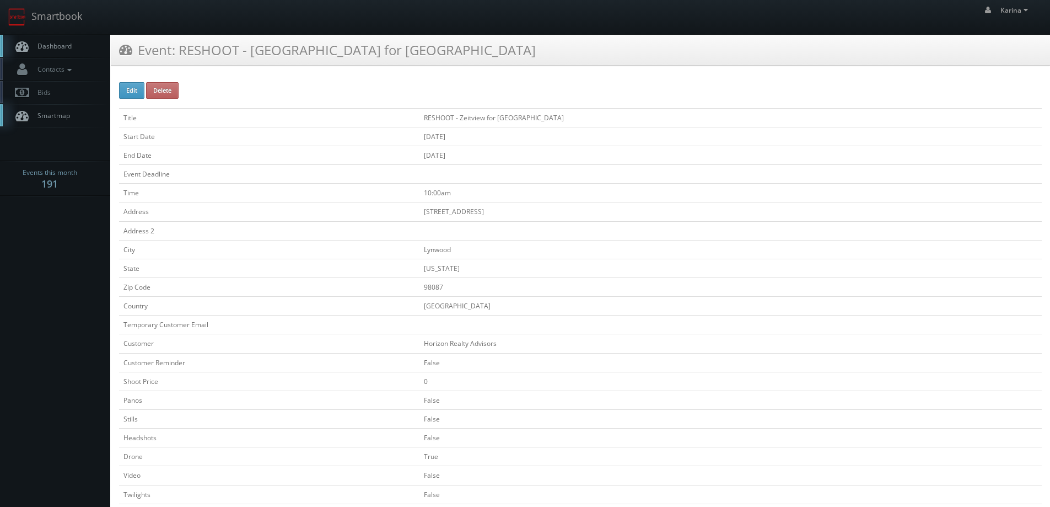
scroll to position [221, 0]
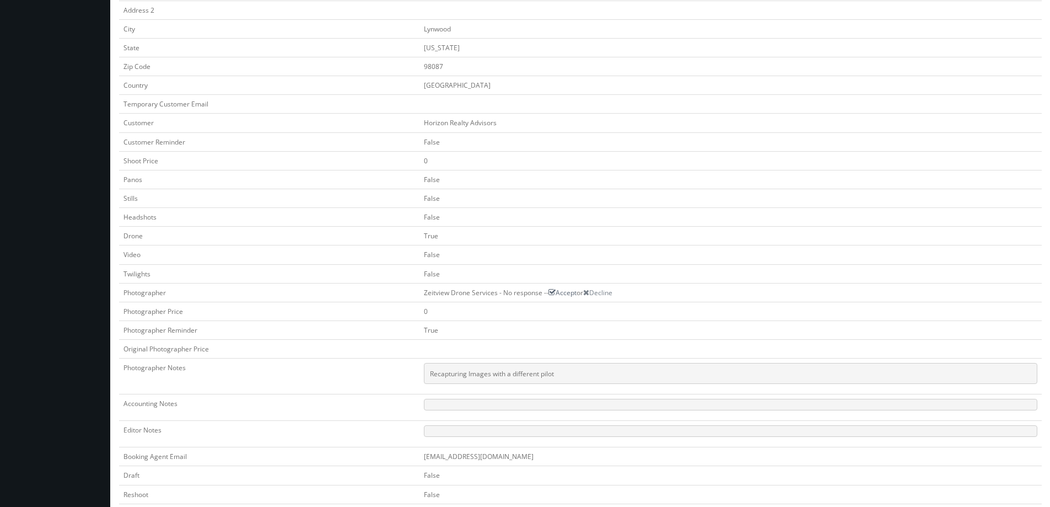
click at [549, 291] on icon at bounding box center [552, 292] width 7 height 8
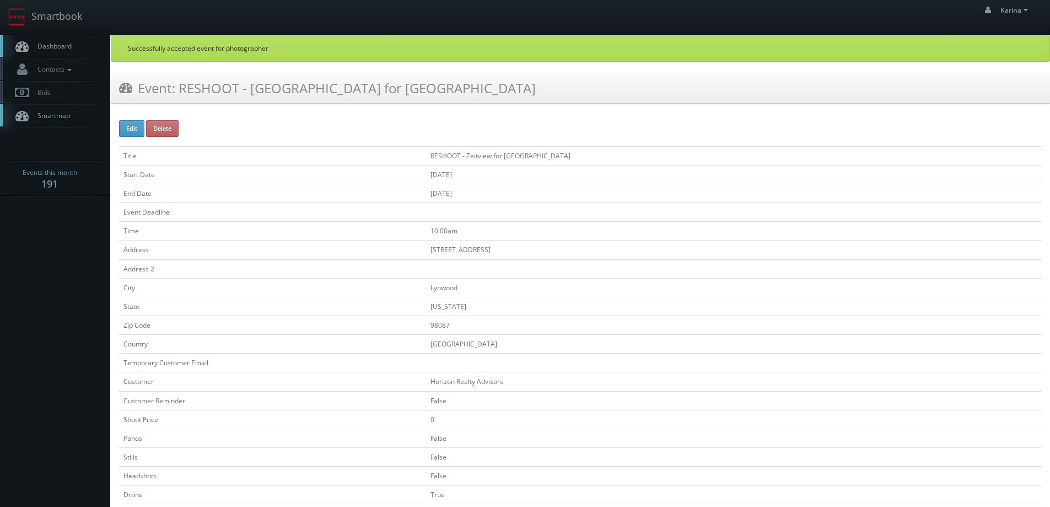
click at [53, 46] on span "Dashboard" at bounding box center [52, 45] width 40 height 9
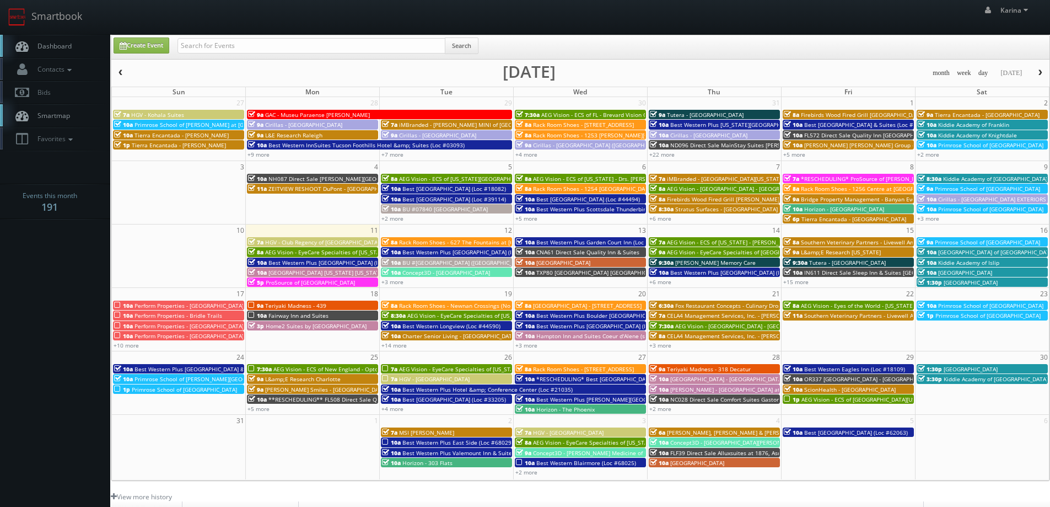
click at [38, 309] on body "Smartbook Toggle Side Navigation Toggle Top Navigation Karina Karina Profile Lo…" at bounding box center [525, 353] width 1050 height 707
click at [63, 49] on span "Dashboard" at bounding box center [52, 45] width 40 height 9
click at [68, 52] on link "Dashboard" at bounding box center [55, 46] width 110 height 23
click at [128, 47] on link "Create Event" at bounding box center [142, 45] width 56 height 16
type input "[DATE]"
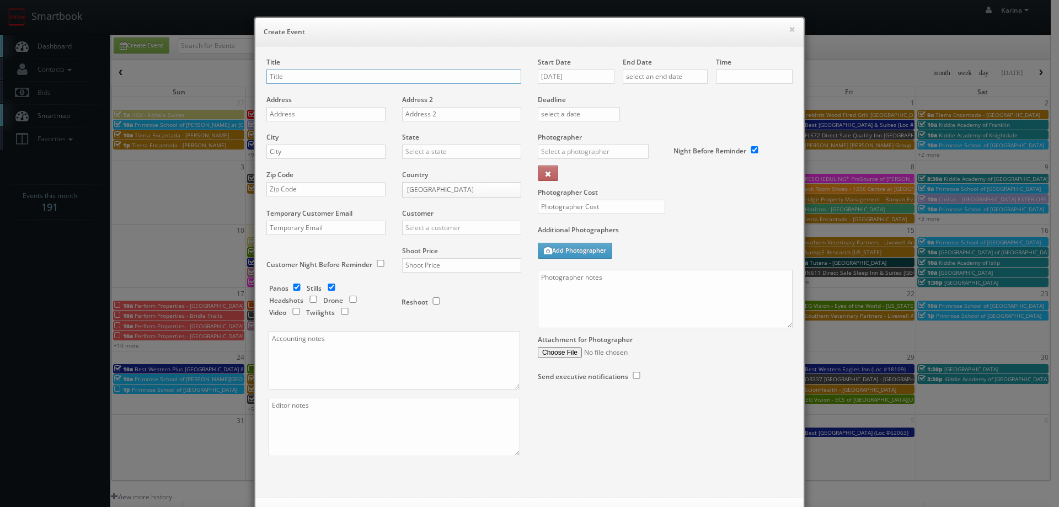
checkbox input "true"
type input "10:00am"
checkbox input "true"
paste input "AEG Vision - EyeCare Specialties of [US_STATE] – [PERSON_NAME] Family EyeCare"
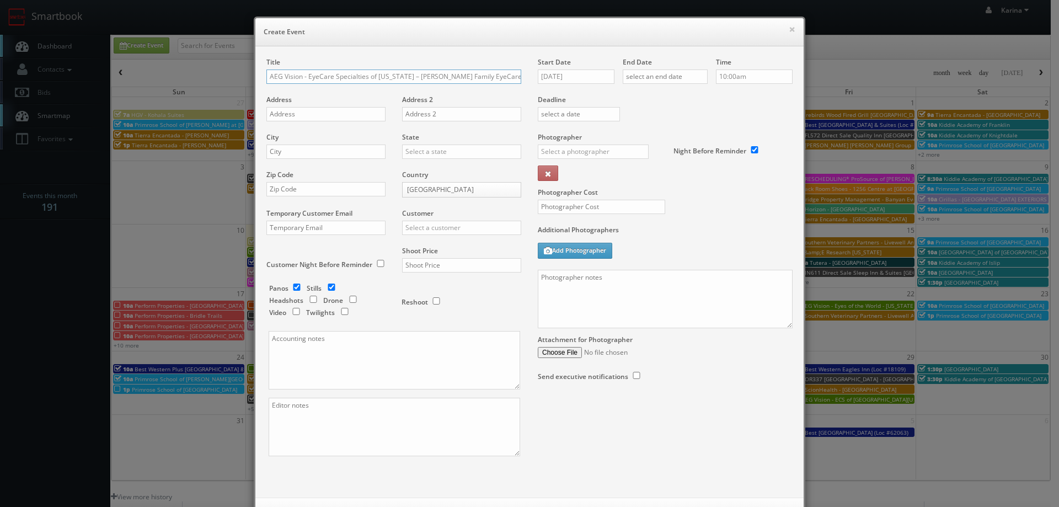
type input "AEG Vision - EyeCare Specialties of [US_STATE] – [PERSON_NAME] Family EyeCare"
click at [293, 113] on input "text" at bounding box center [325, 114] width 119 height 14
click at [305, 112] on input "text" at bounding box center [325, 114] width 119 height 14
paste input "[STREET_ADDRESS][PERSON_NAME][PERSON_NAME]"
type input "[STREET_ADDRESS][PERSON_NAME][PERSON_NAME]"
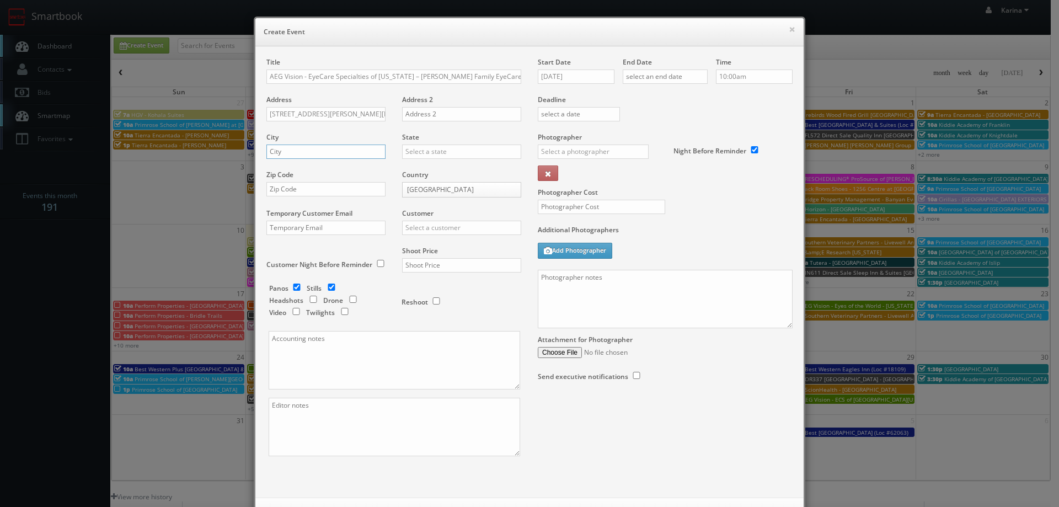
click at [302, 155] on input "text" at bounding box center [325, 151] width 119 height 14
type input "[GEOGRAPHIC_DATA]"
click at [429, 170] on div "[US_STATE]" at bounding box center [461, 169] width 118 height 18
type input "[US_STATE]"
click at [314, 194] on input "text" at bounding box center [325, 189] width 119 height 14
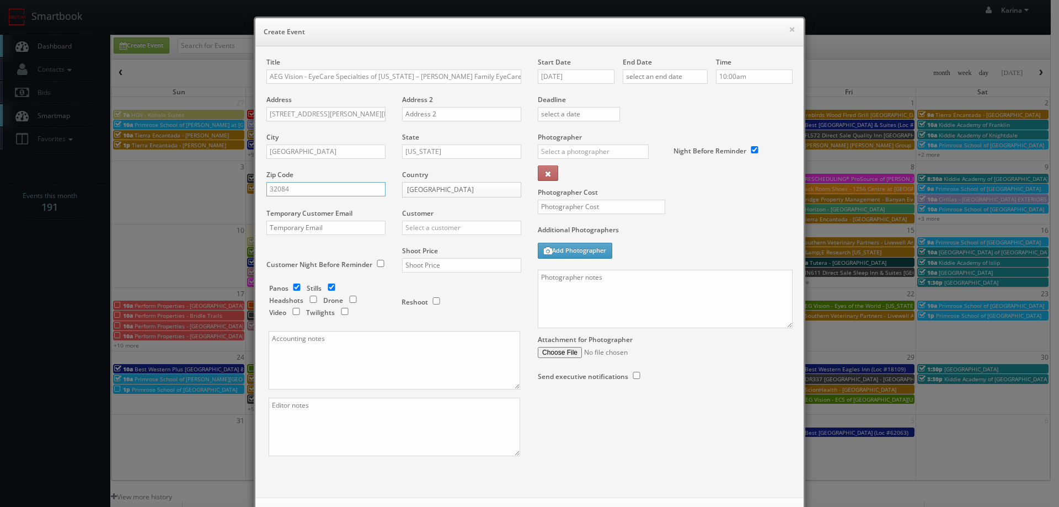
type input "32084"
click at [427, 230] on input "text" at bounding box center [461, 228] width 119 height 14
click at [423, 246] on div "AEG Vision" at bounding box center [461, 246] width 118 height 18
type input "AEG Vision"
click at [434, 270] on input "text" at bounding box center [461, 265] width 119 height 14
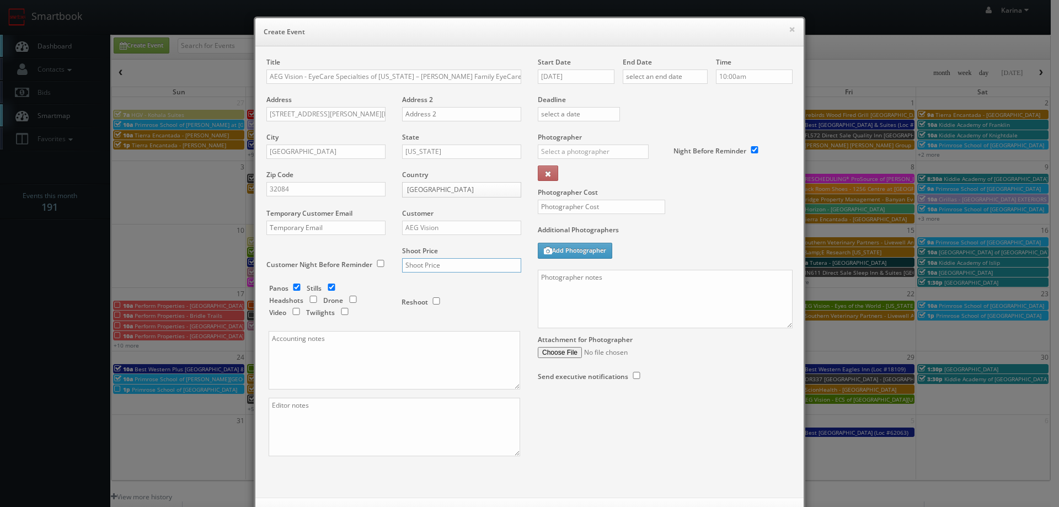
click at [416, 266] on input "text" at bounding box center [461, 265] width 119 height 14
type input "600"
click at [306, 298] on input "checkbox" at bounding box center [313, 299] width 17 height 7
checkbox input "true"
click at [294, 288] on input "checkbox" at bounding box center [296, 286] width 17 height 7
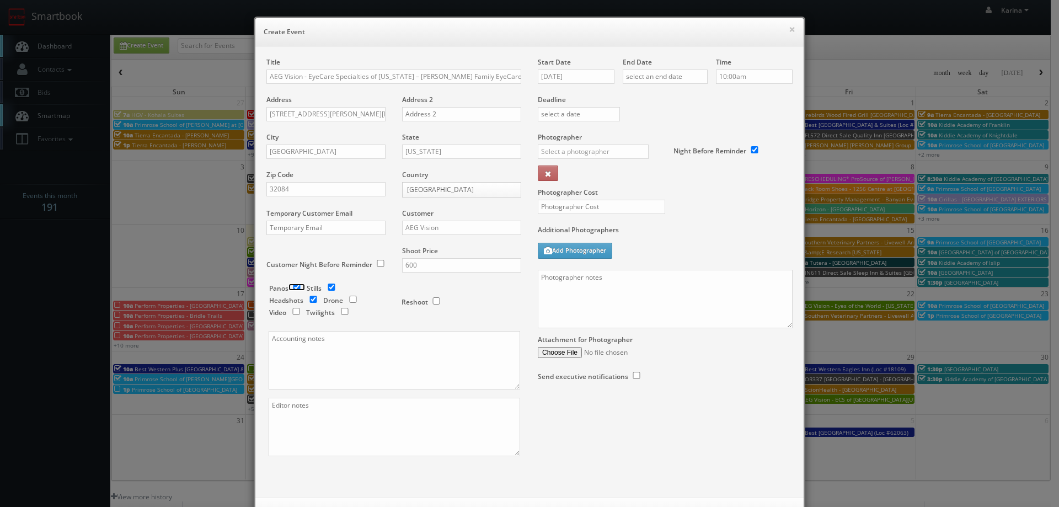
checkbox input "false"
click at [577, 79] on input "[DATE]" at bounding box center [576, 76] width 77 height 14
click at [604, 157] on td "14" at bounding box center [609, 161] width 15 height 16
type input "[DATE]"
click at [659, 78] on input "text" at bounding box center [664, 76] width 85 height 14
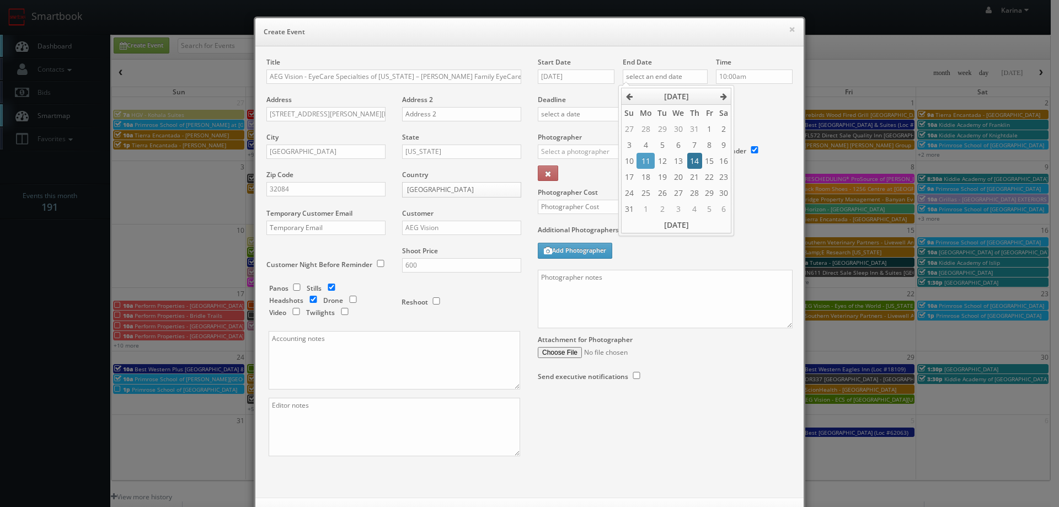
click at [693, 157] on td "14" at bounding box center [694, 161] width 15 height 16
type input "[DATE]"
click at [740, 79] on input "10:00am" at bounding box center [754, 76] width 77 height 14
type input "8:00am"
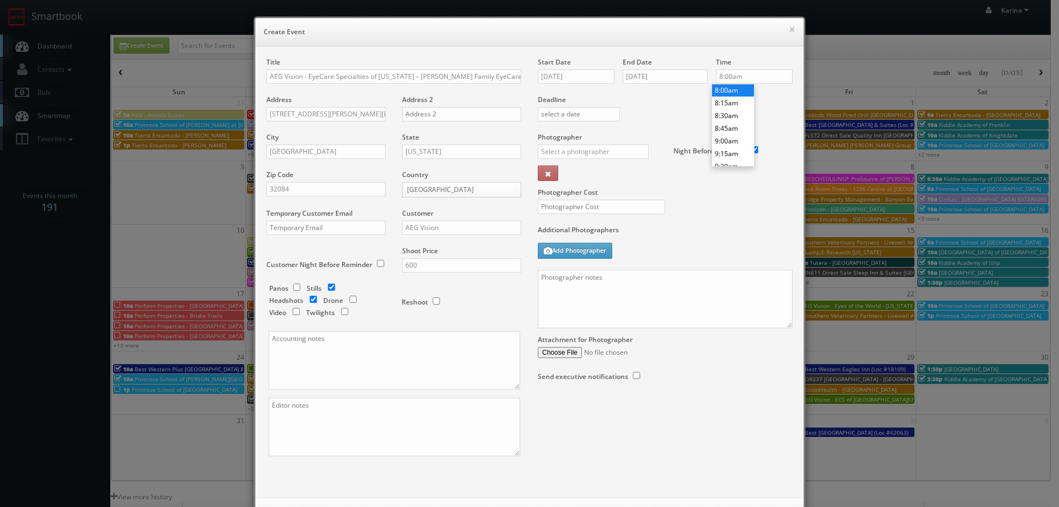
click at [729, 90] on li "8:00am" at bounding box center [733, 90] width 42 height 13
click at [583, 153] on input "text" at bounding box center [593, 151] width 111 height 14
click at [577, 181] on div "[PERSON_NAME]" at bounding box center [597, 176] width 118 height 18
type input "[PERSON_NAME]"
click at [594, 205] on input "text" at bounding box center [601, 207] width 127 height 14
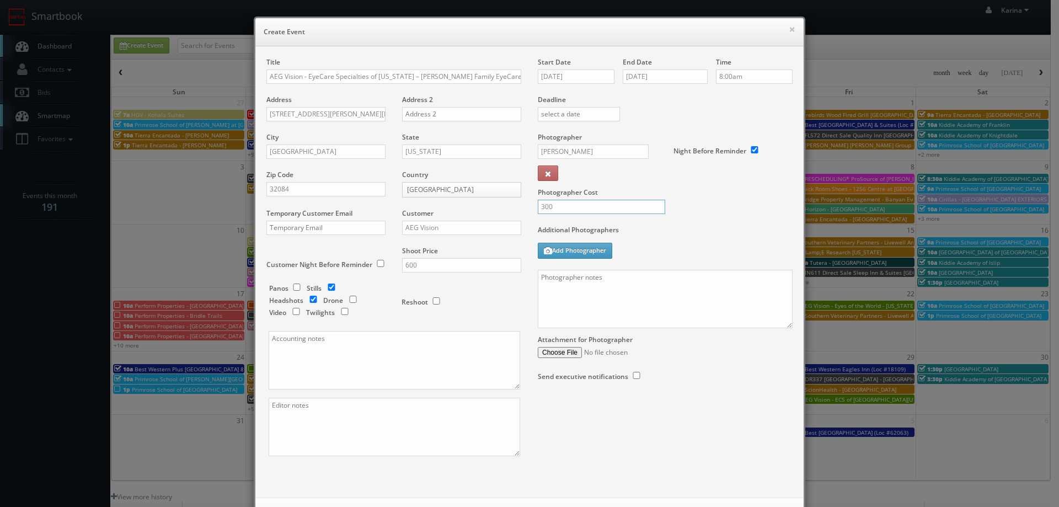
type input "300"
click at [569, 288] on textarea at bounding box center [665, 299] width 255 height 58
paste textarea "[PHONE_NUMBER]"
click at [576, 293] on textarea "On site contact: Cheylon [PHONE_NUMBER]" at bounding box center [665, 299] width 255 height 58
paste textarea "Loremi dolo. Si amet co adipisc 8 elitse do eiu tempor in ut lab etdo mag aliqu…"
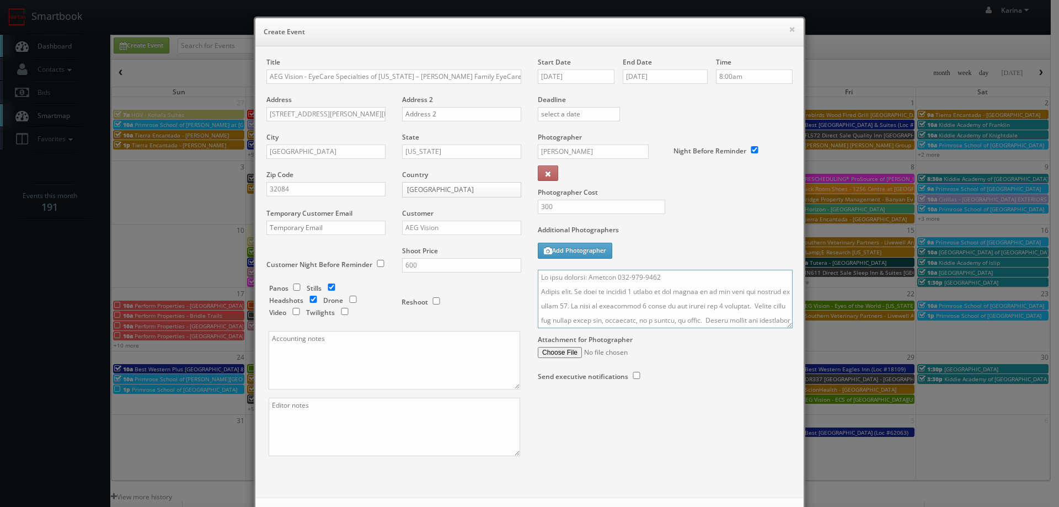
scroll to position [470, 0]
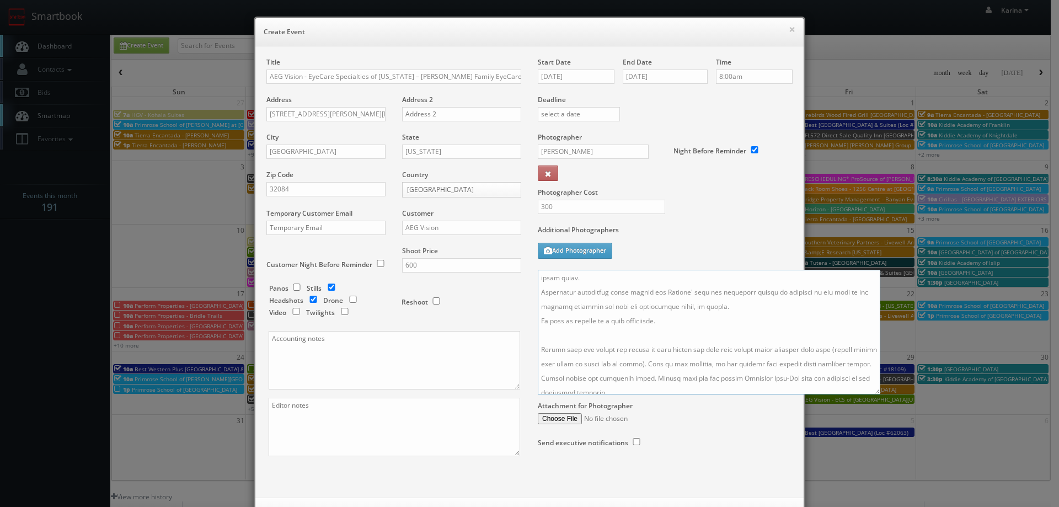
drag, startPoint x: 781, startPoint y: 324, endPoint x: 855, endPoint y: 382, distance: 93.1
click at [877, 394] on textarea at bounding box center [709, 332] width 342 height 125
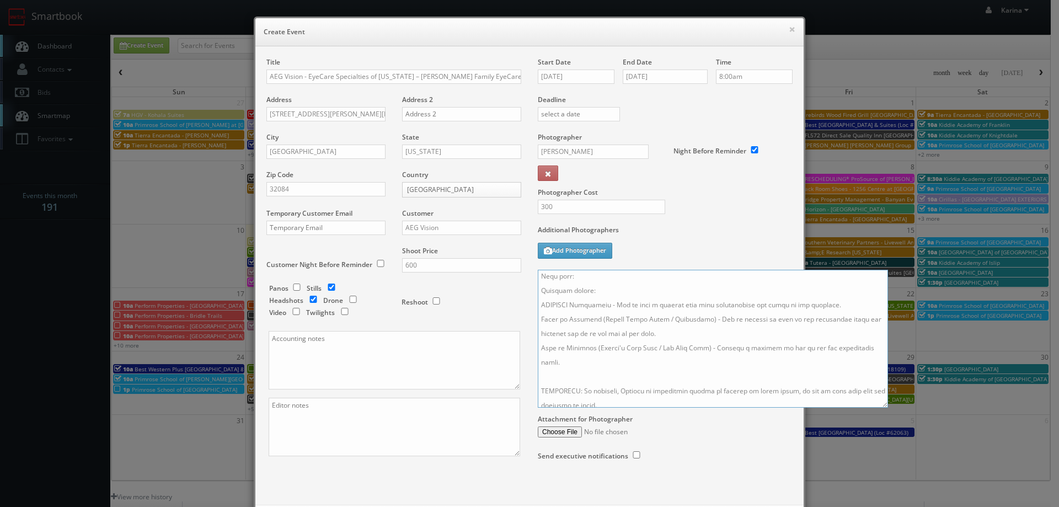
scroll to position [0, 0]
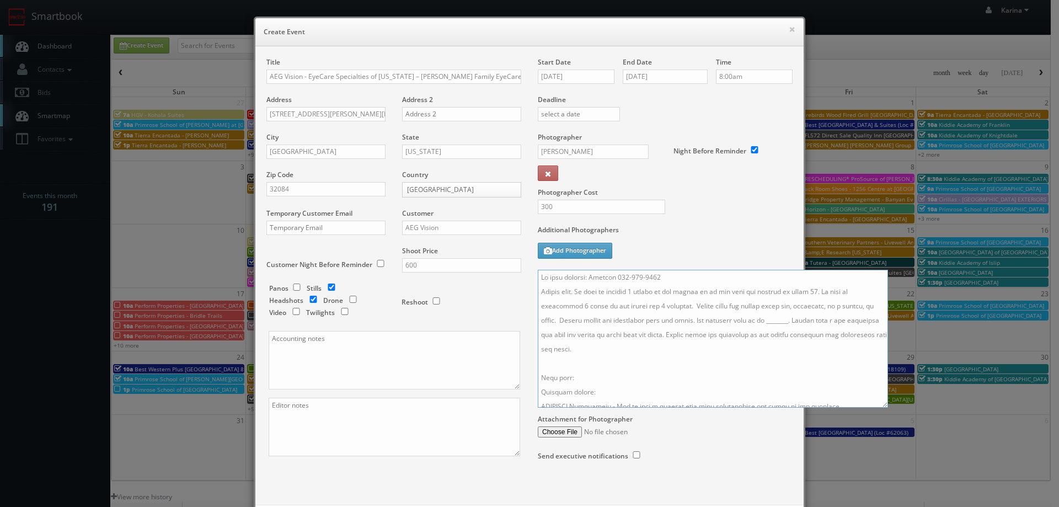
drag, startPoint x: 765, startPoint y: 319, endPoint x: 786, endPoint y: 324, distance: 21.5
click at [765, 319] on textarea at bounding box center [713, 339] width 350 height 138
click at [811, 321] on textarea at bounding box center [713, 339] width 350 height 138
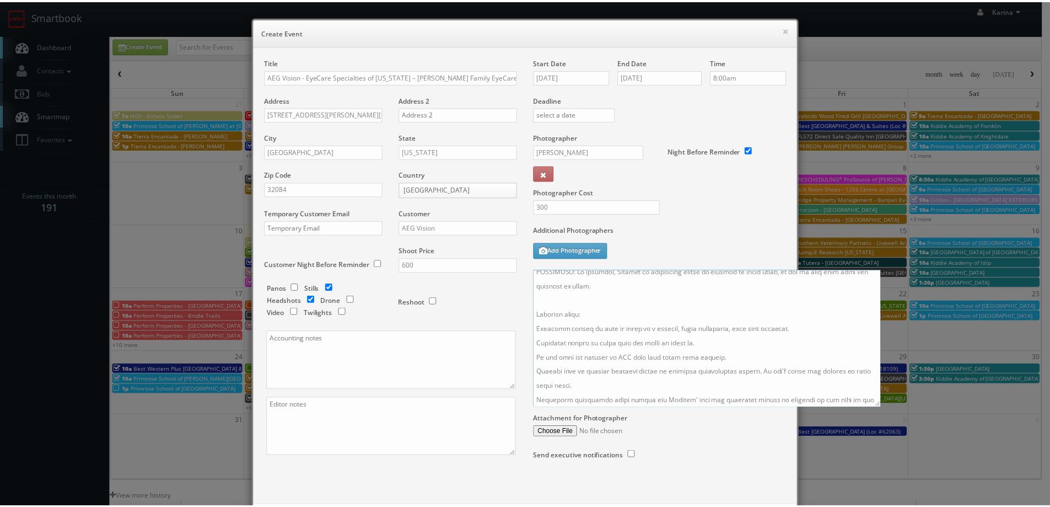
scroll to position [54, 0]
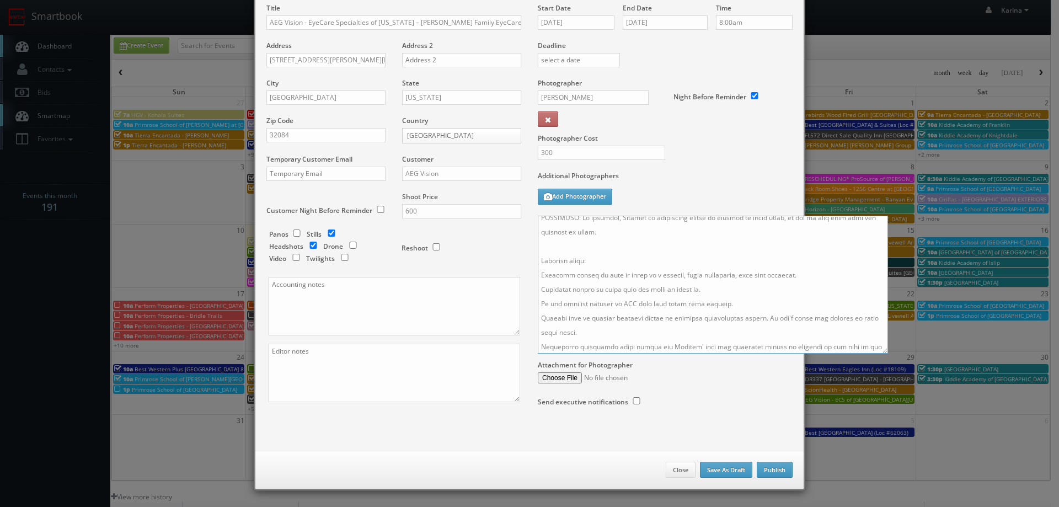
type textarea "Lo ipsu dolorsi: Ametcon 021-298-4651 Adipis elit. Se doei te incidid 7 utlabo …"
click at [767, 467] on button "Publish" at bounding box center [774, 469] width 36 height 17
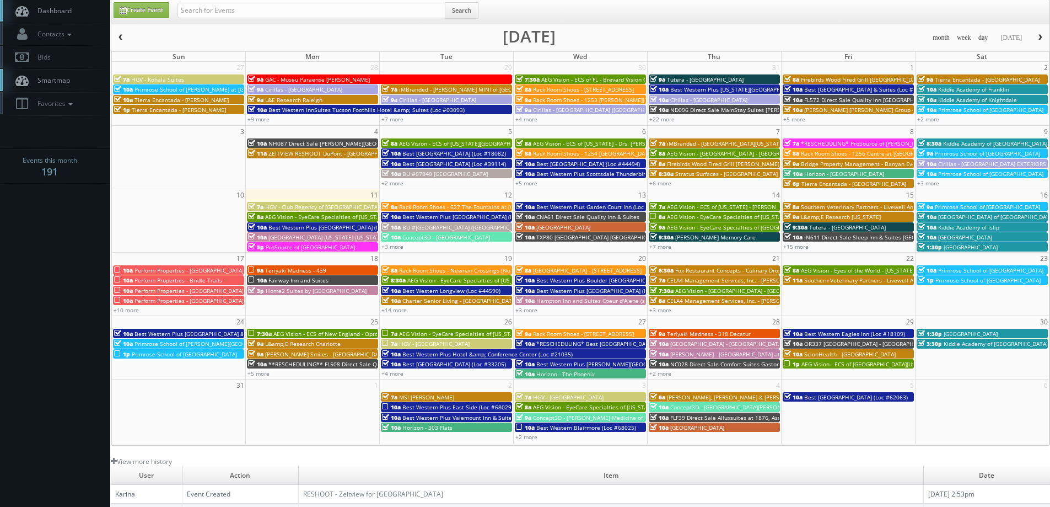
scroll to position [0, 0]
